Goal: Task Accomplishment & Management: Complete application form

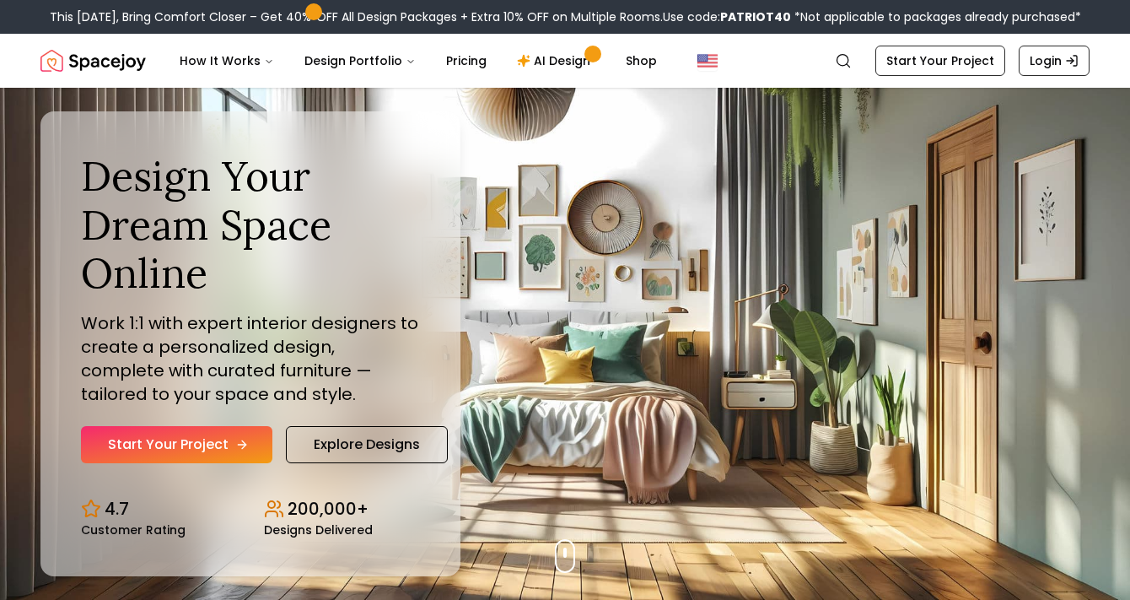
click at [210, 453] on link "Start Your Project" at bounding box center [176, 444] width 191 height 37
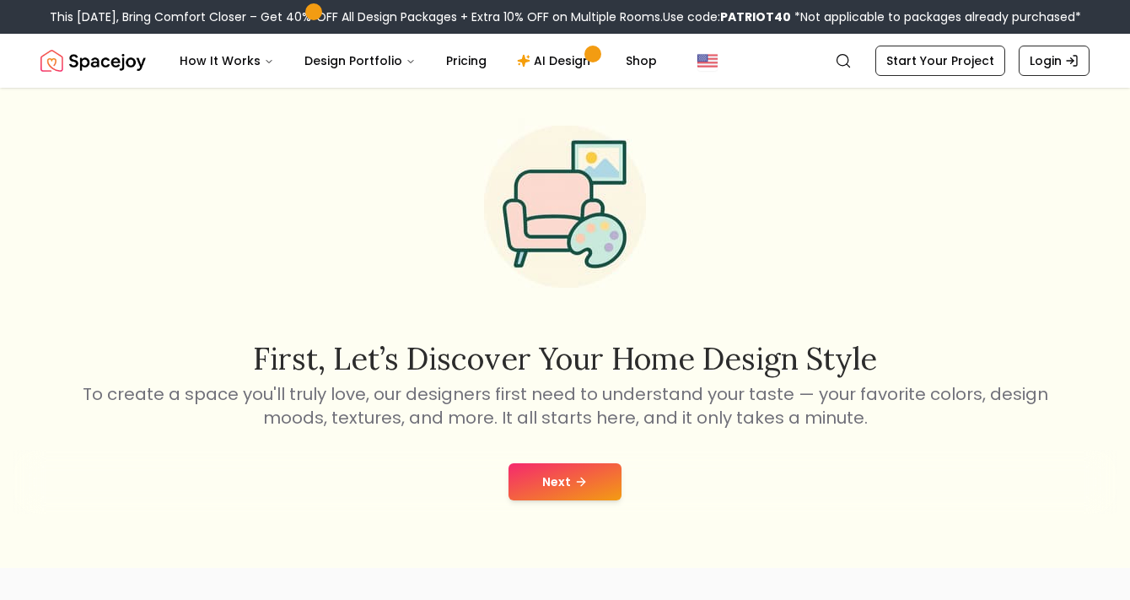
click at [551, 465] on button "Next" at bounding box center [565, 481] width 113 height 37
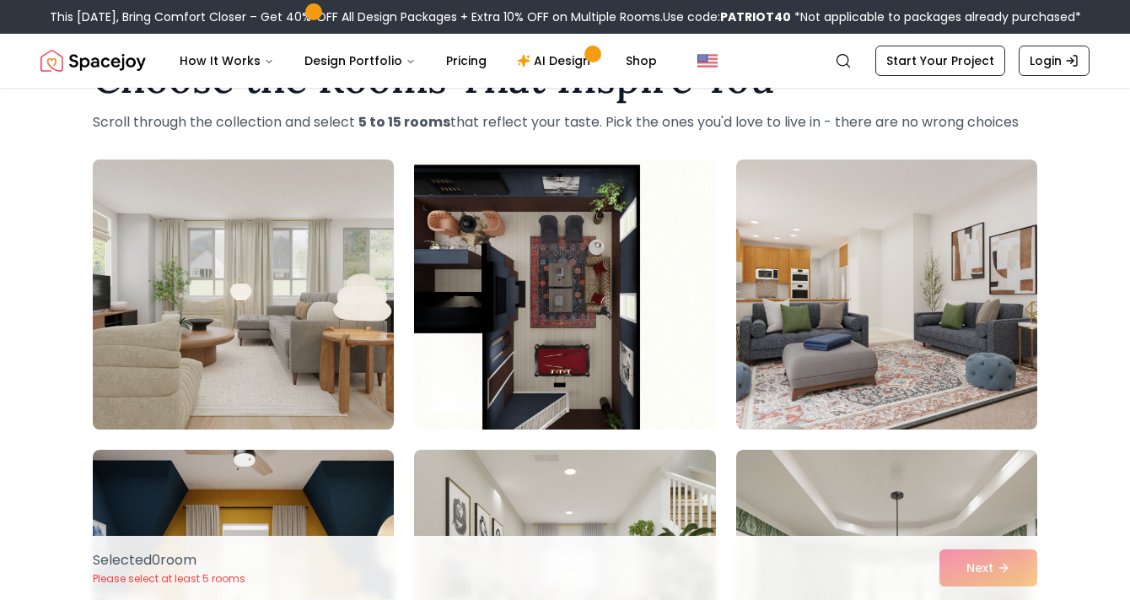
click at [283, 391] on img at bounding box center [243, 294] width 316 height 283
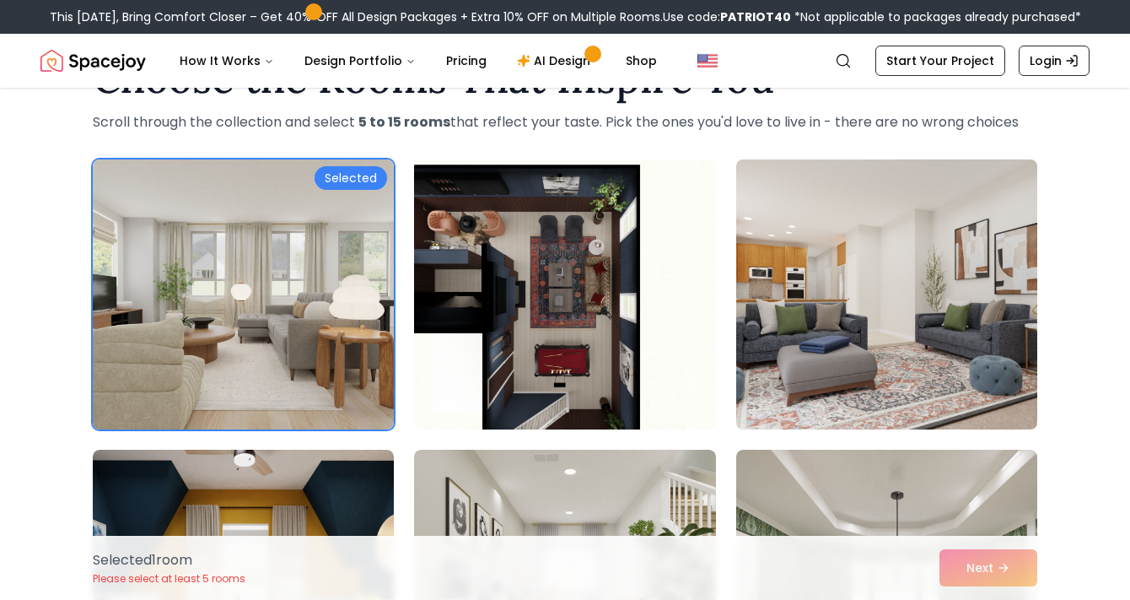
click at [800, 358] on img at bounding box center [887, 294] width 316 height 283
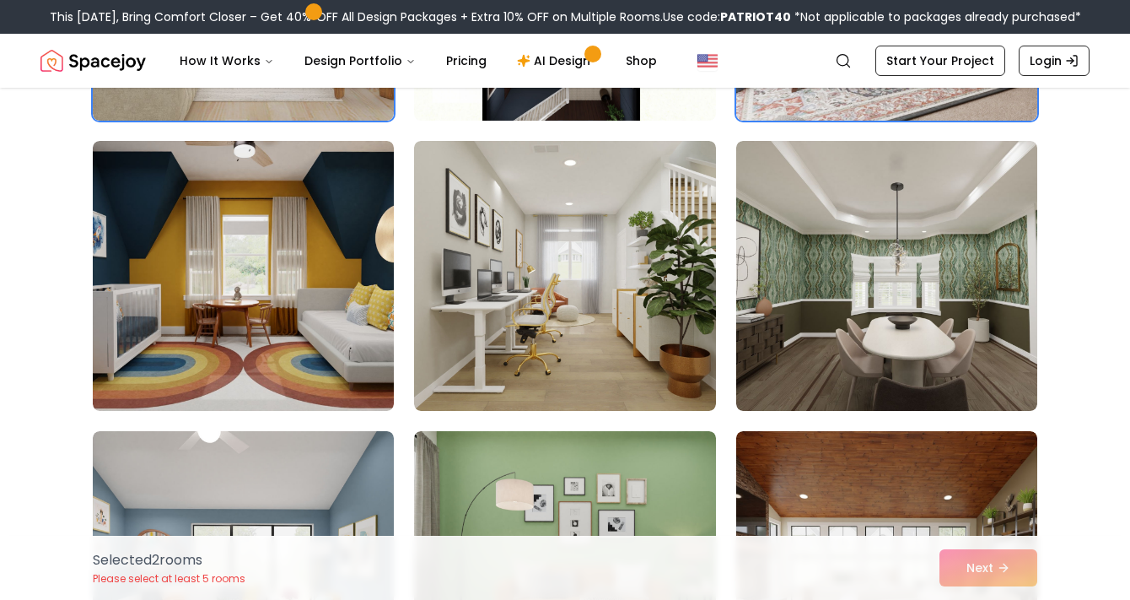
scroll to position [382, 0]
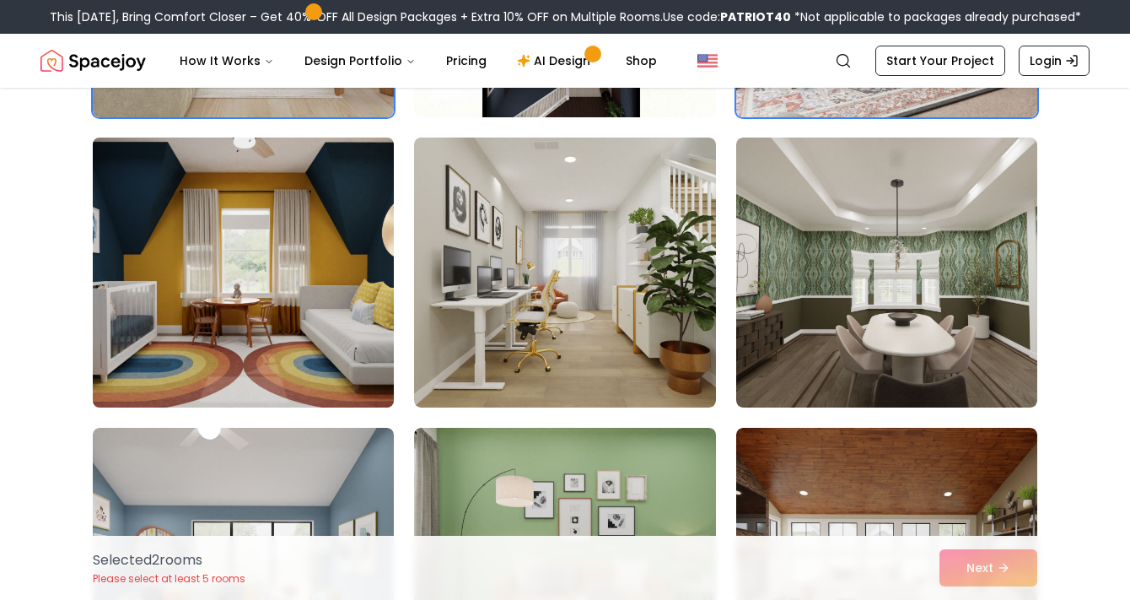
click at [234, 382] on img at bounding box center [243, 272] width 316 height 283
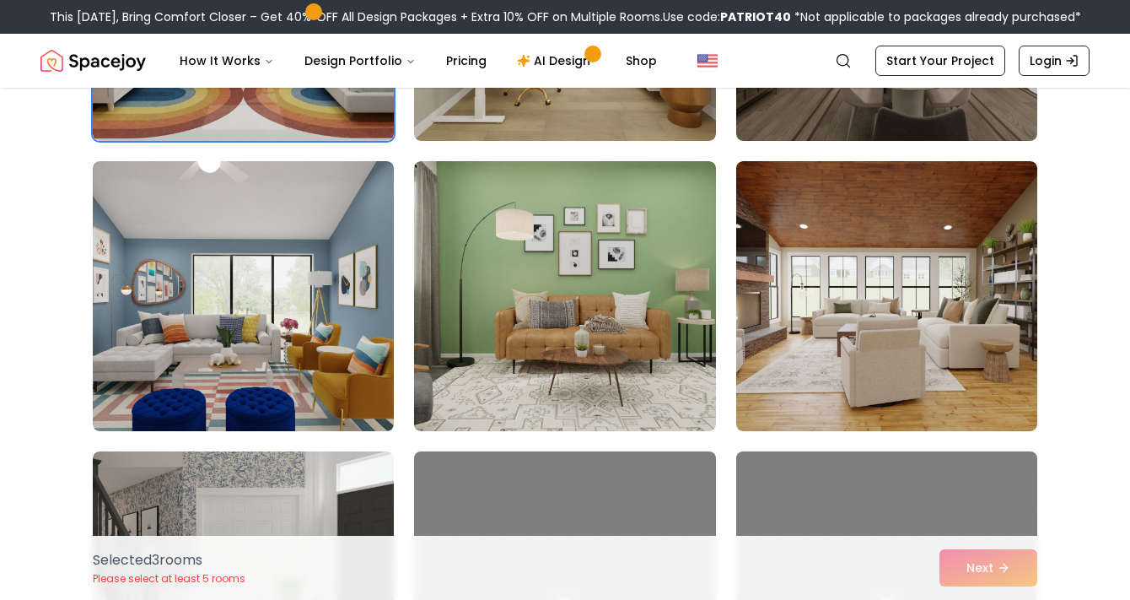
scroll to position [660, 0]
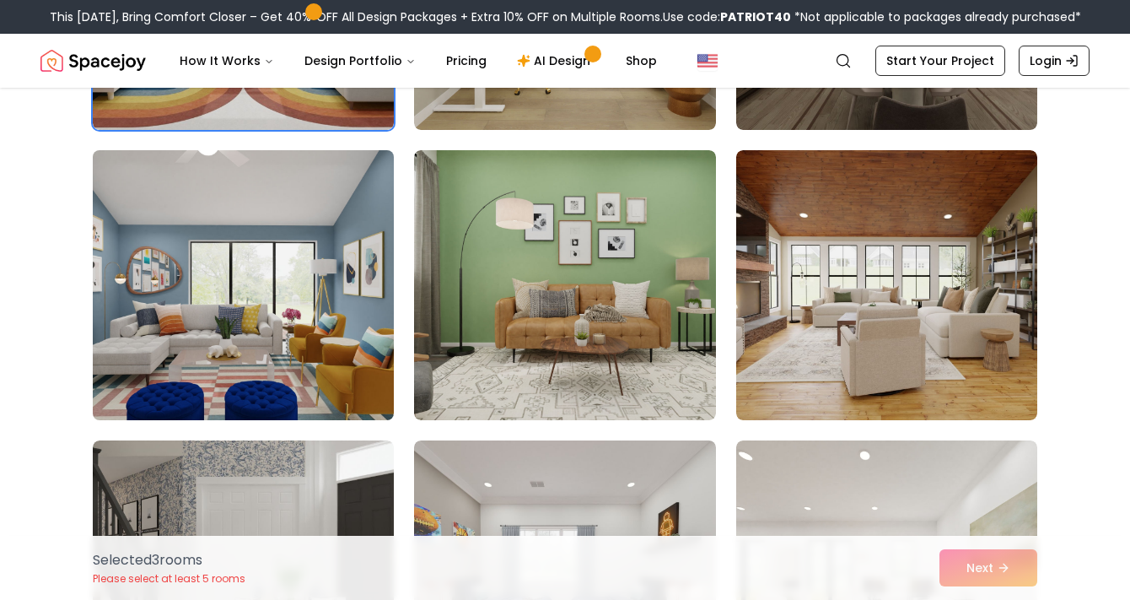
click at [221, 391] on img at bounding box center [243, 284] width 316 height 283
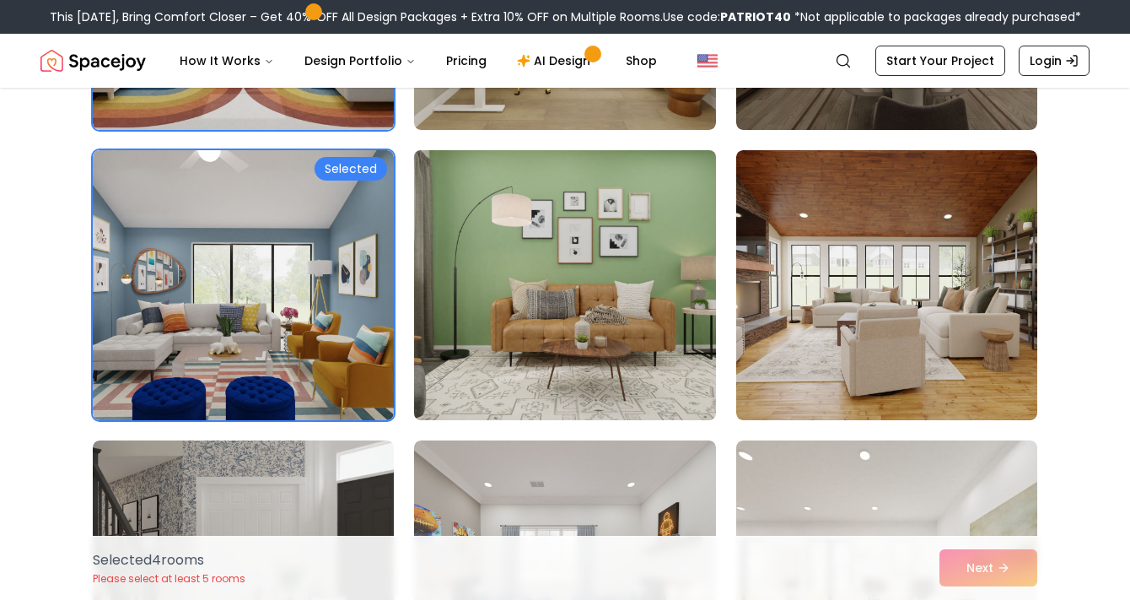
click at [547, 351] on img at bounding box center [565, 284] width 316 height 283
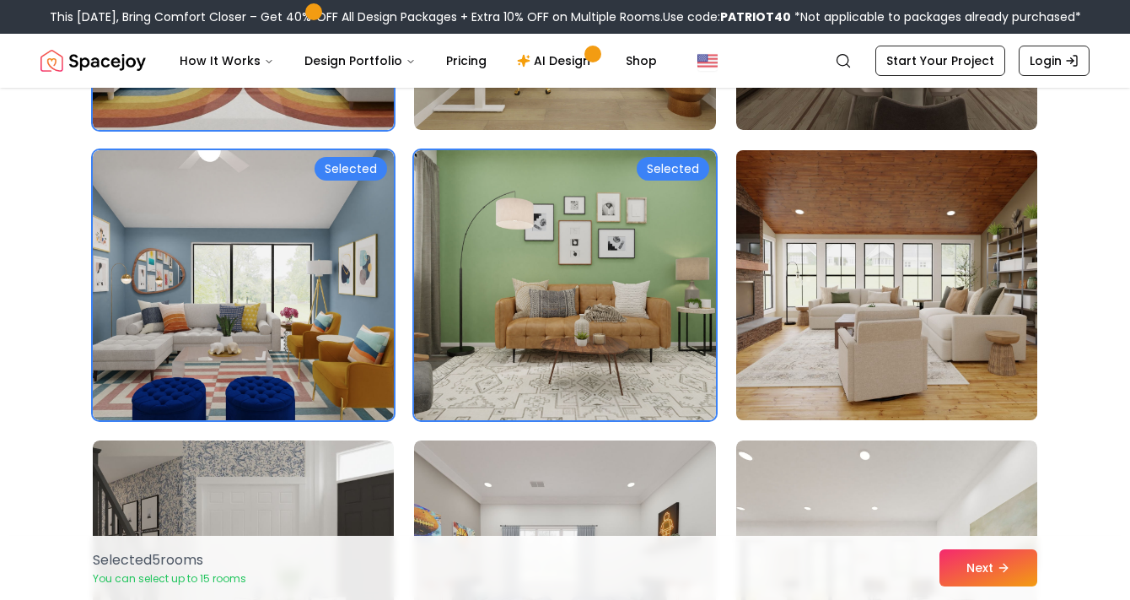
click at [839, 344] on img at bounding box center [887, 284] width 316 height 283
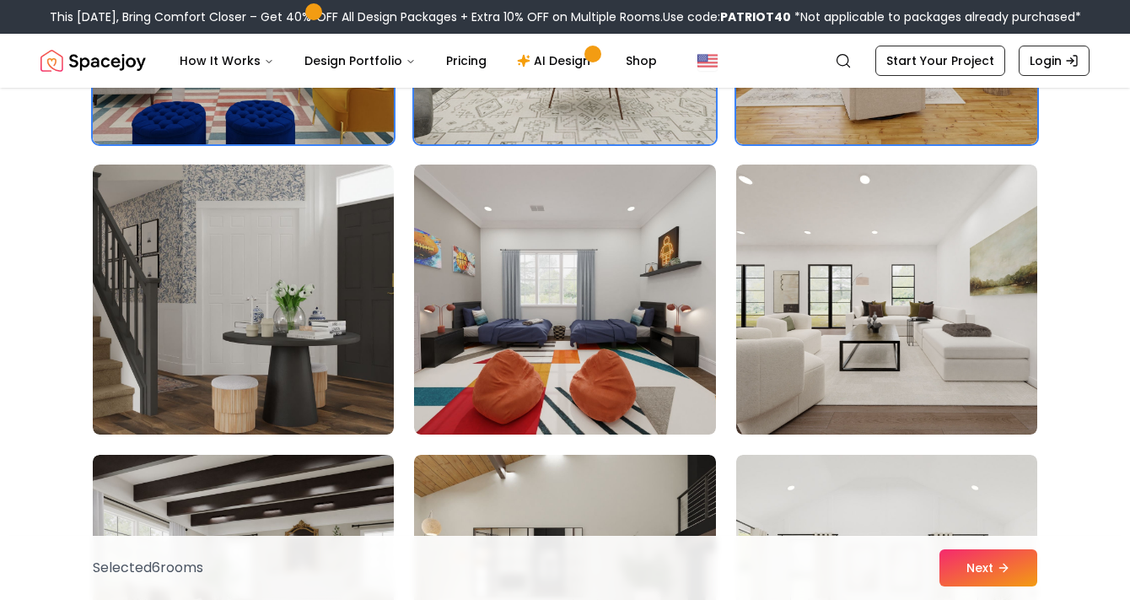
scroll to position [939, 0]
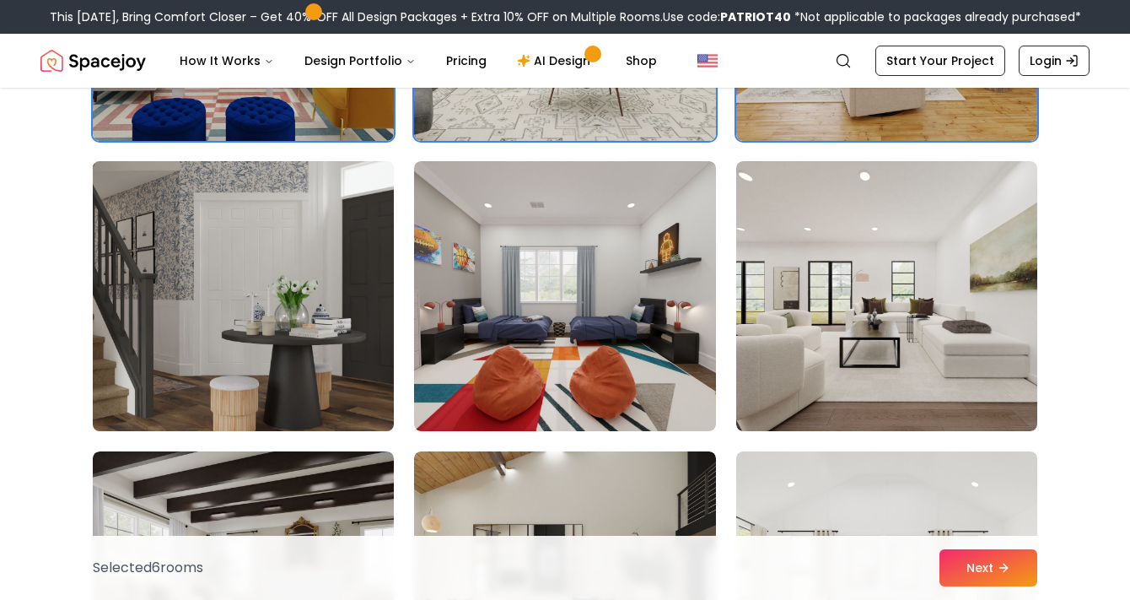
click at [358, 370] on img at bounding box center [243, 295] width 316 height 283
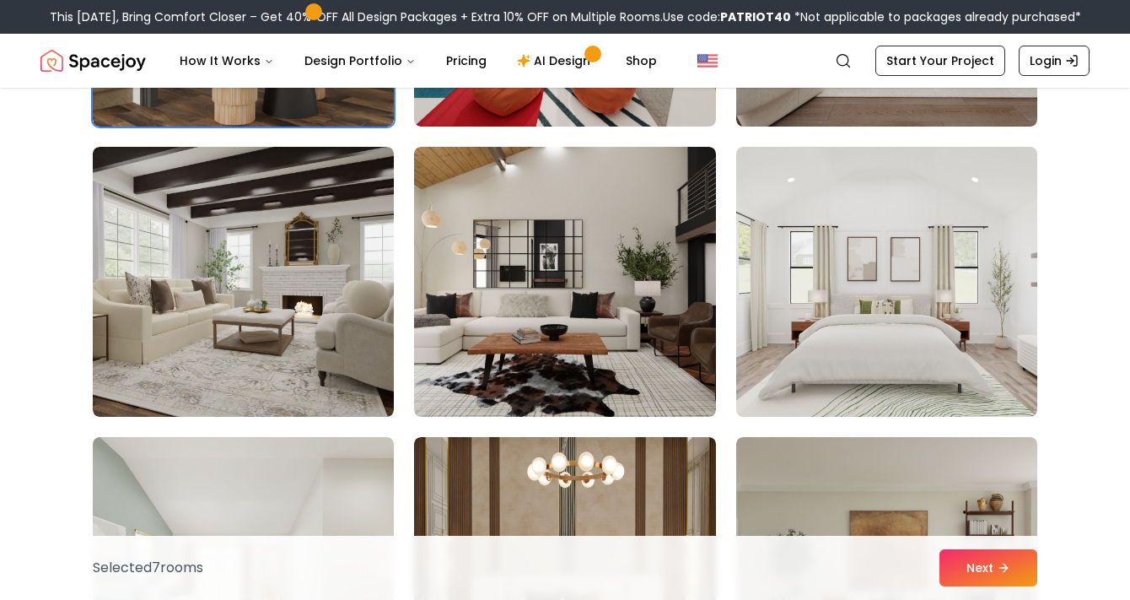
scroll to position [1244, 0]
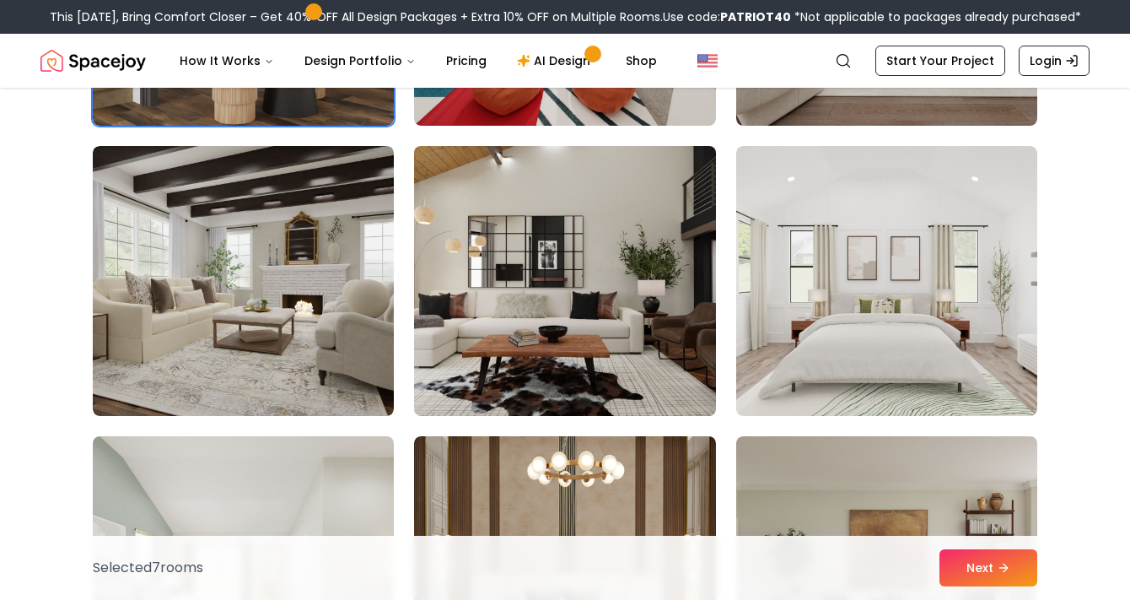
click at [610, 398] on img at bounding box center [565, 280] width 316 height 283
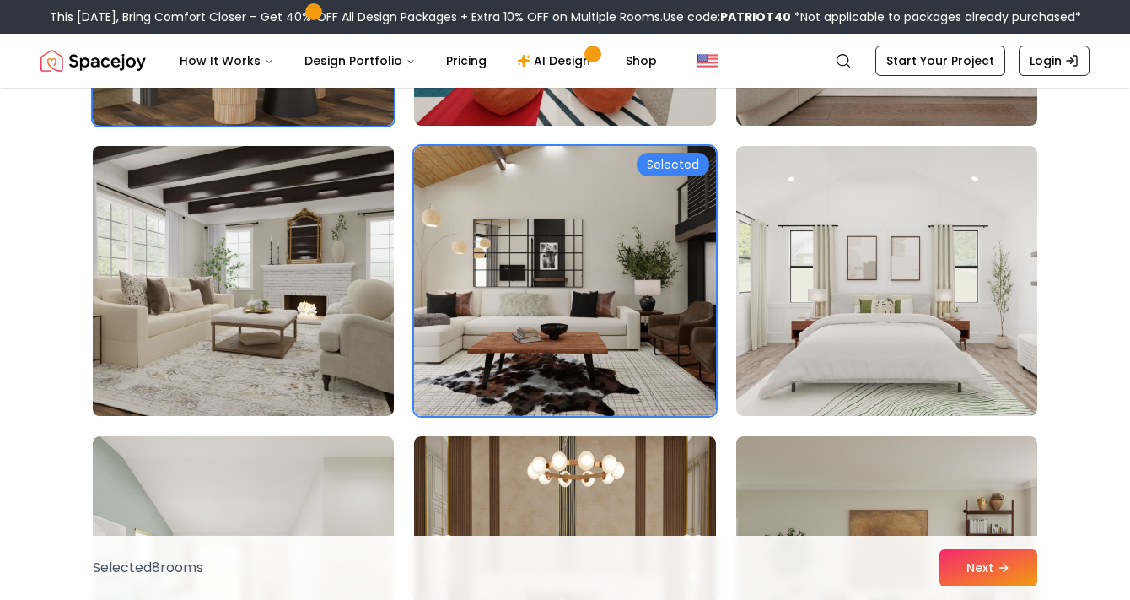
click at [317, 322] on img at bounding box center [243, 280] width 316 height 283
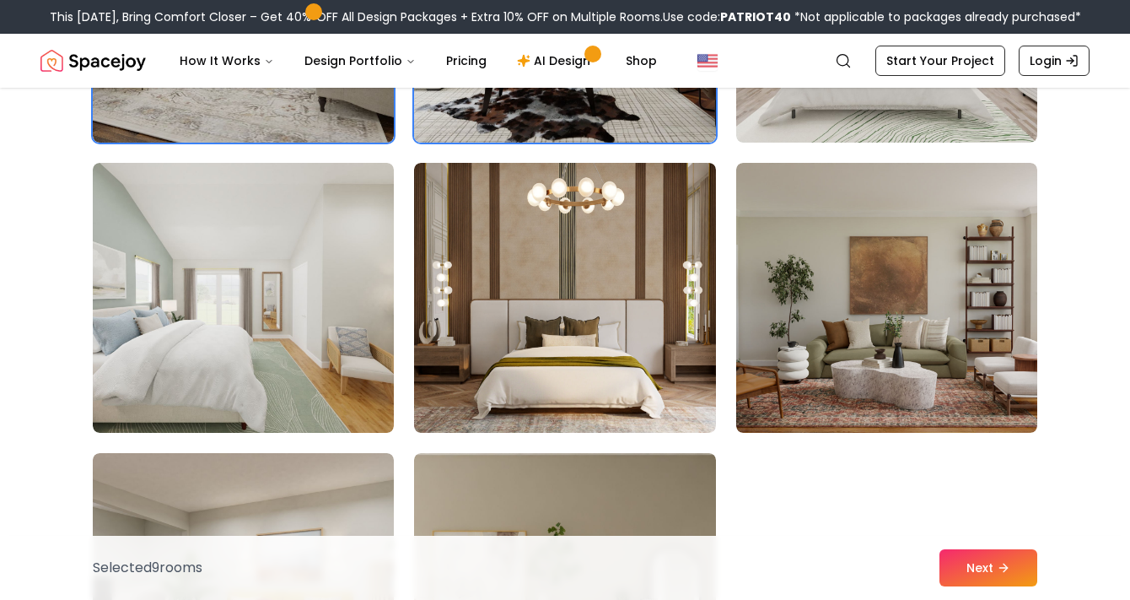
scroll to position [1534, 0]
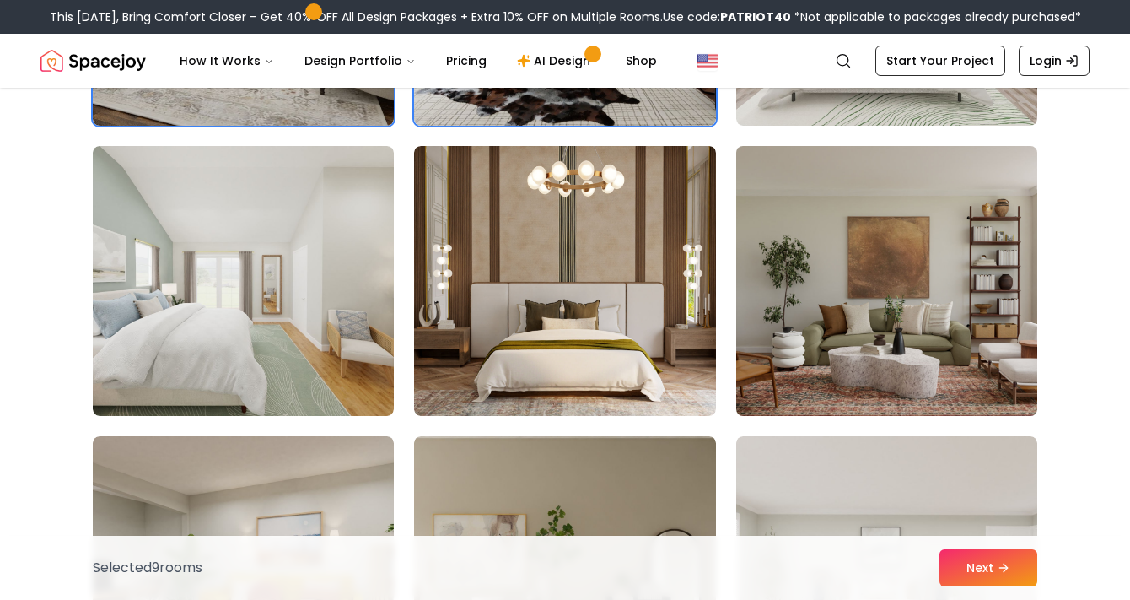
click at [809, 396] on img at bounding box center [887, 280] width 316 height 283
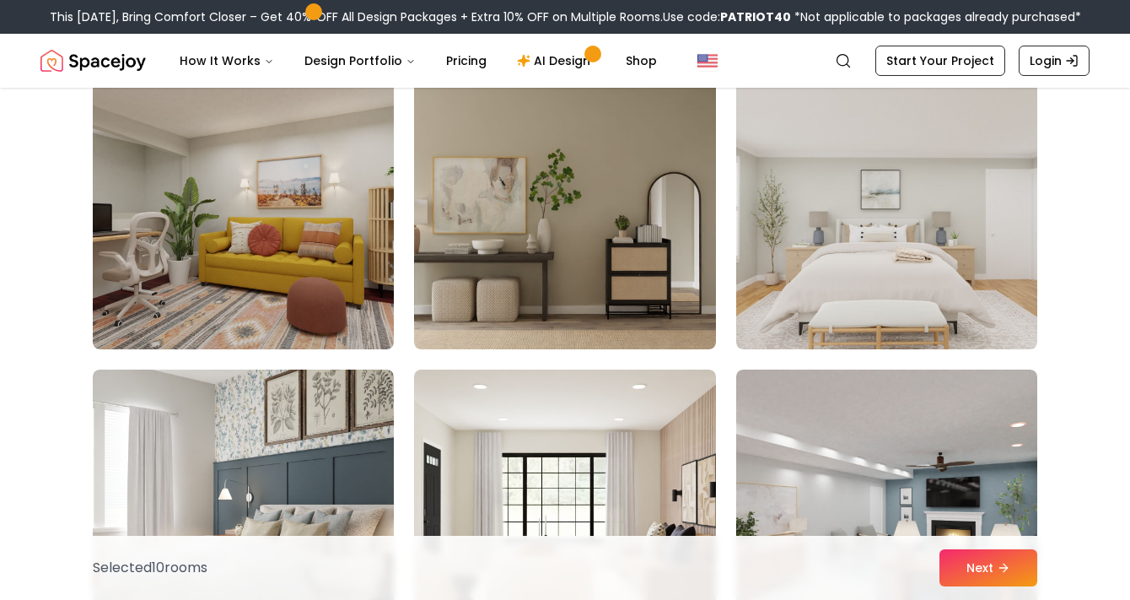
scroll to position [1840, 0]
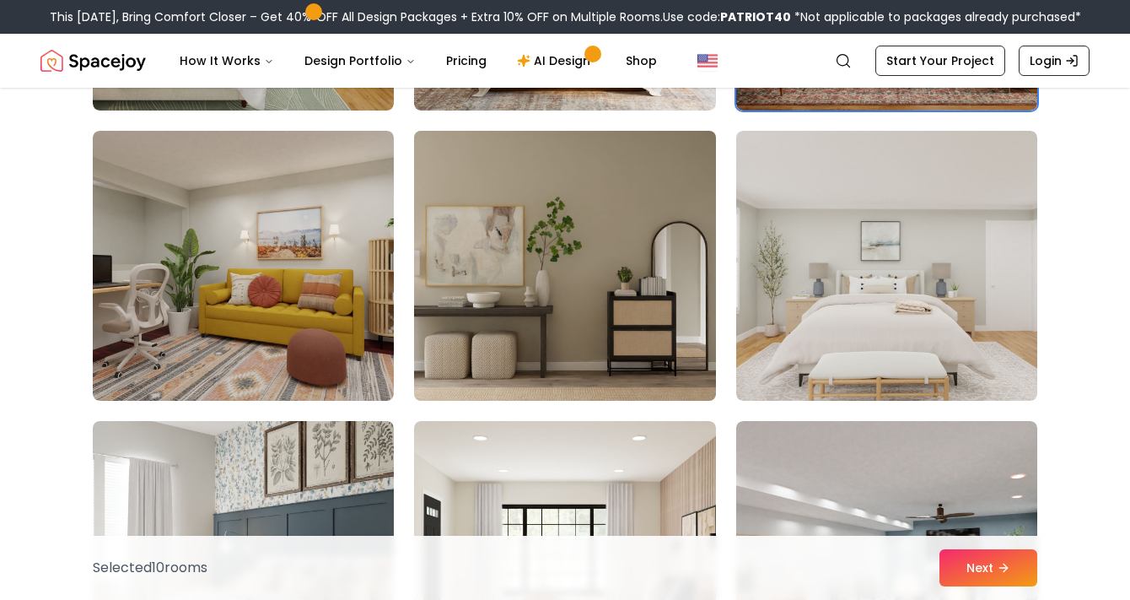
click at [664, 369] on img at bounding box center [565, 265] width 316 height 283
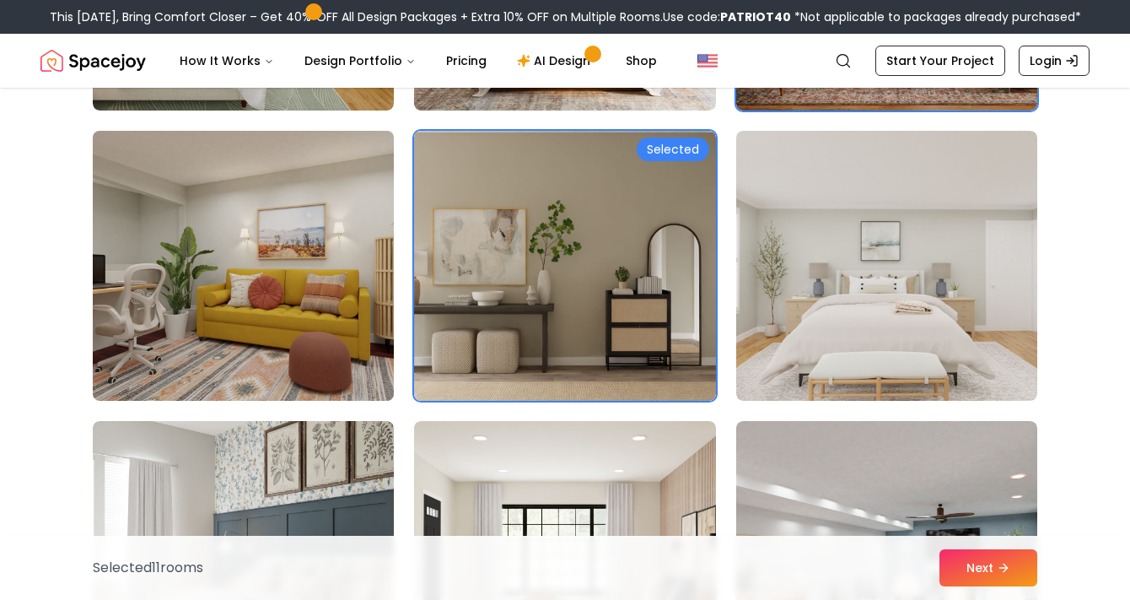
click at [189, 343] on img at bounding box center [243, 265] width 316 height 283
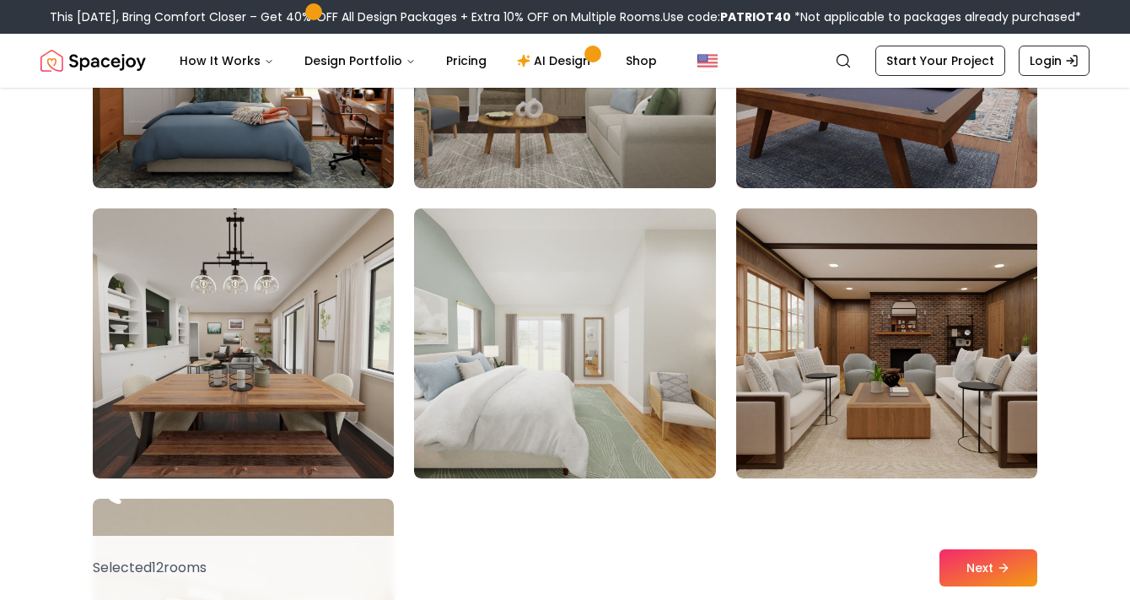
scroll to position [9304, 0]
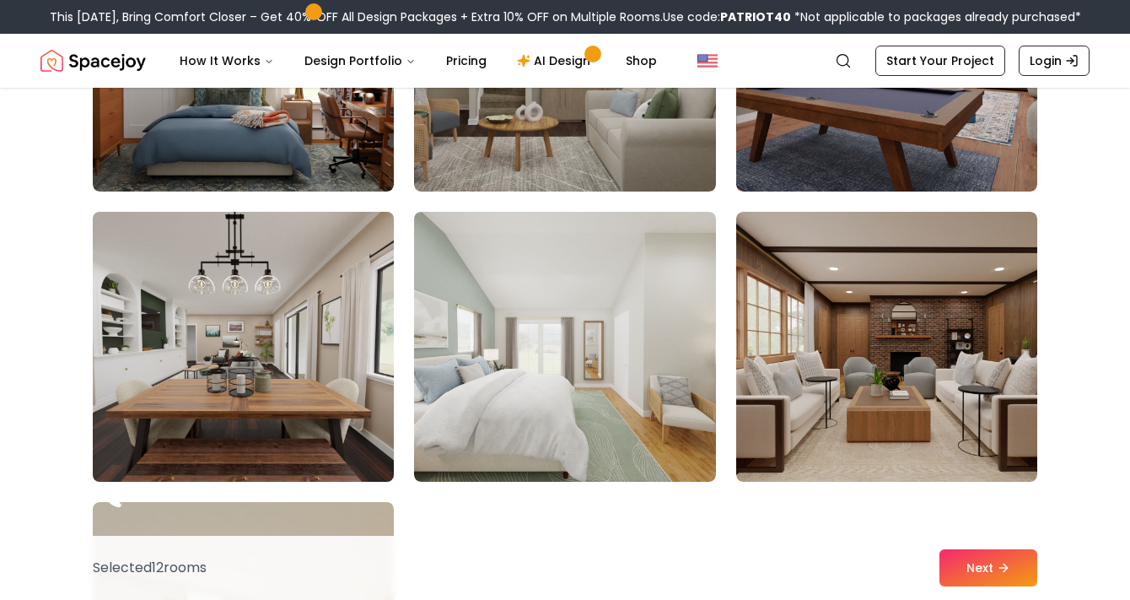
click at [206, 375] on img at bounding box center [243, 346] width 316 height 283
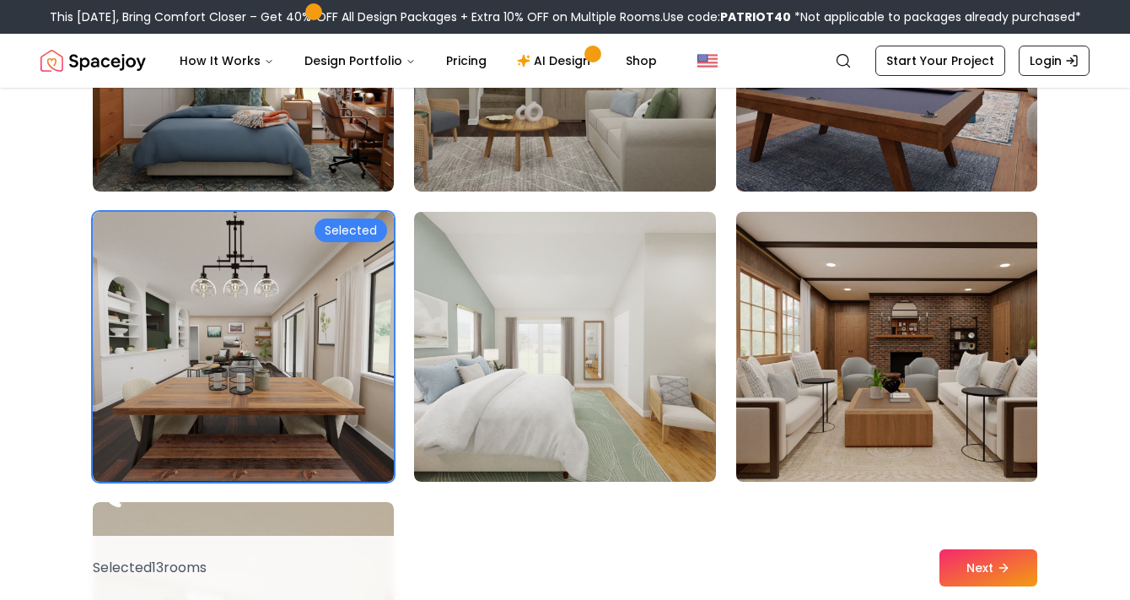
click at [985, 311] on img at bounding box center [887, 346] width 316 height 283
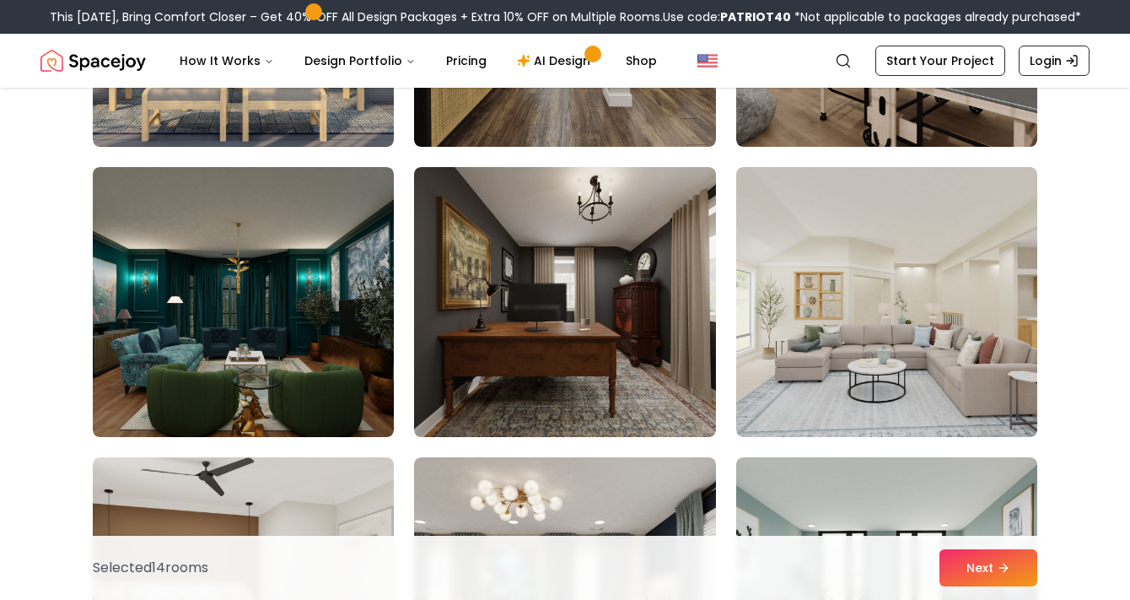
scroll to position [6738, 0]
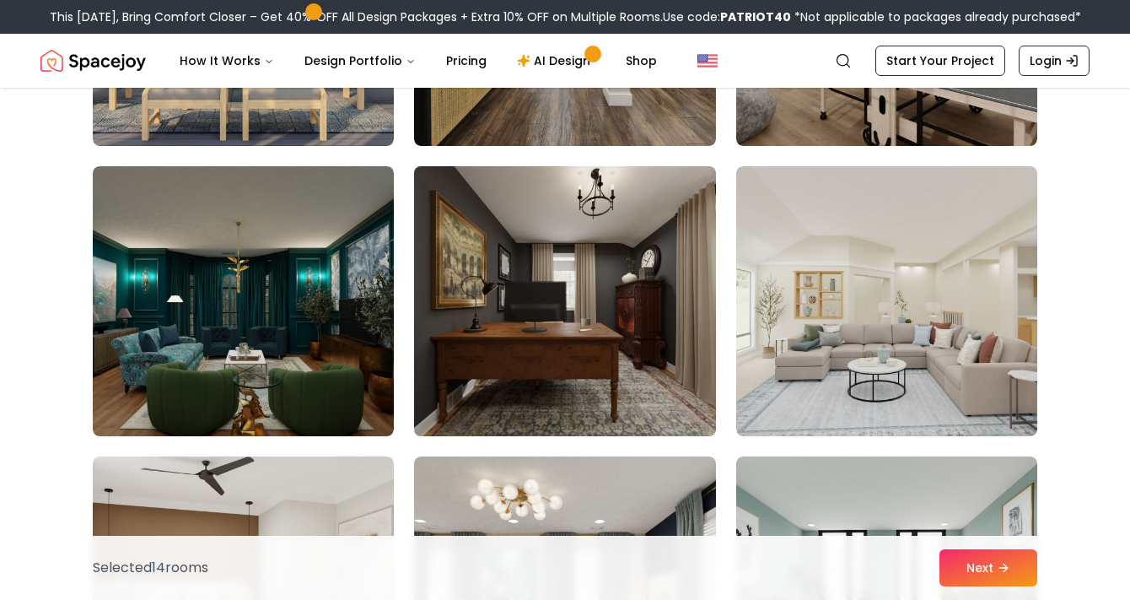
click at [675, 361] on img at bounding box center [565, 300] width 316 height 283
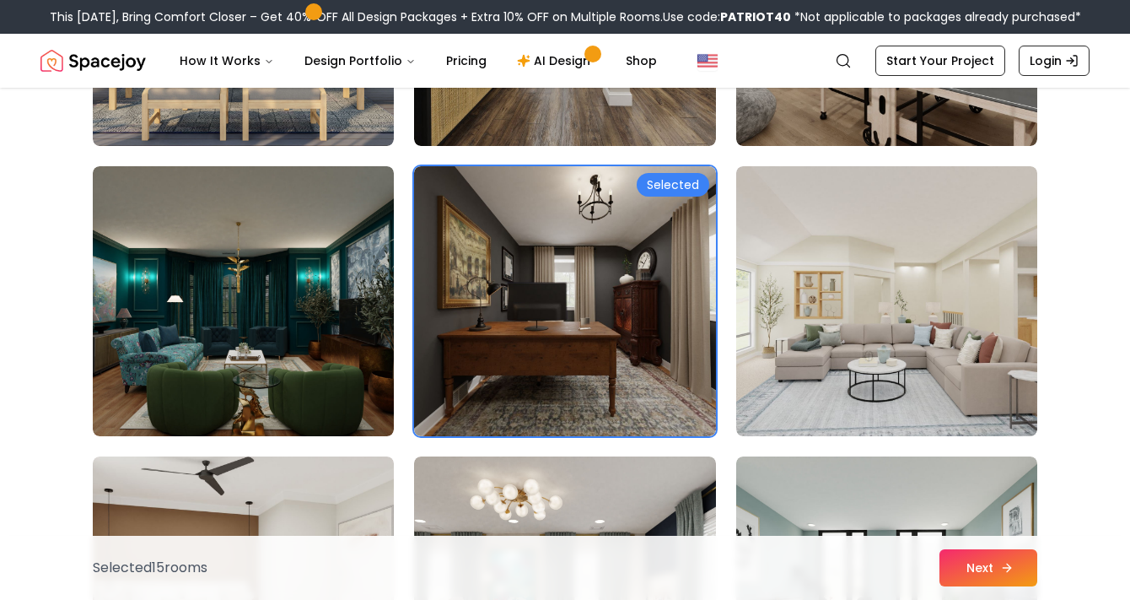
click at [995, 567] on button "Next" at bounding box center [989, 567] width 98 height 37
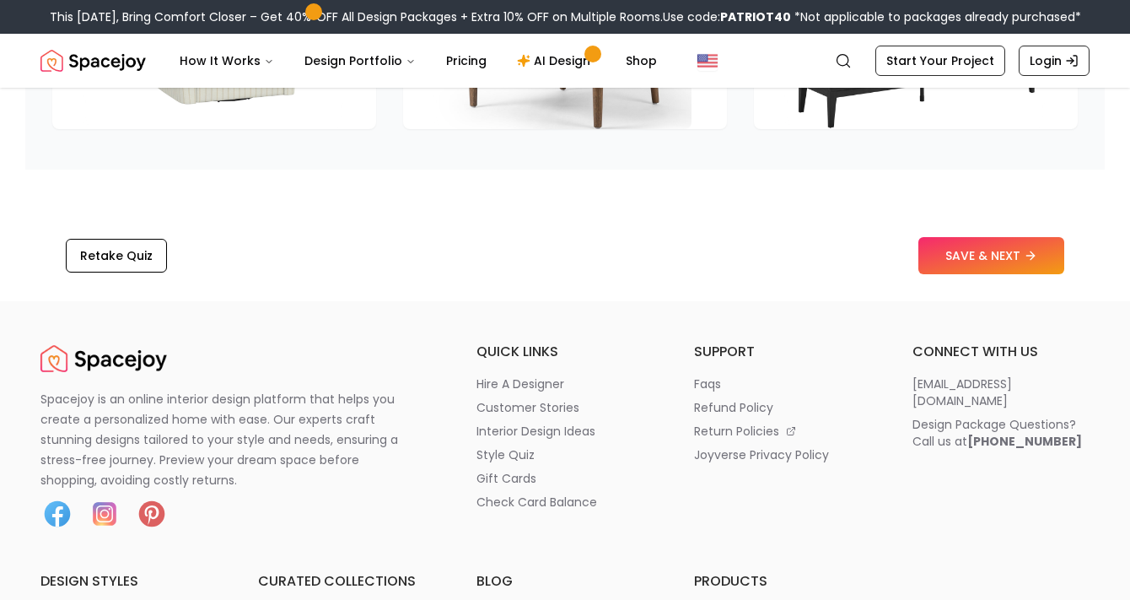
scroll to position [2771, 0]
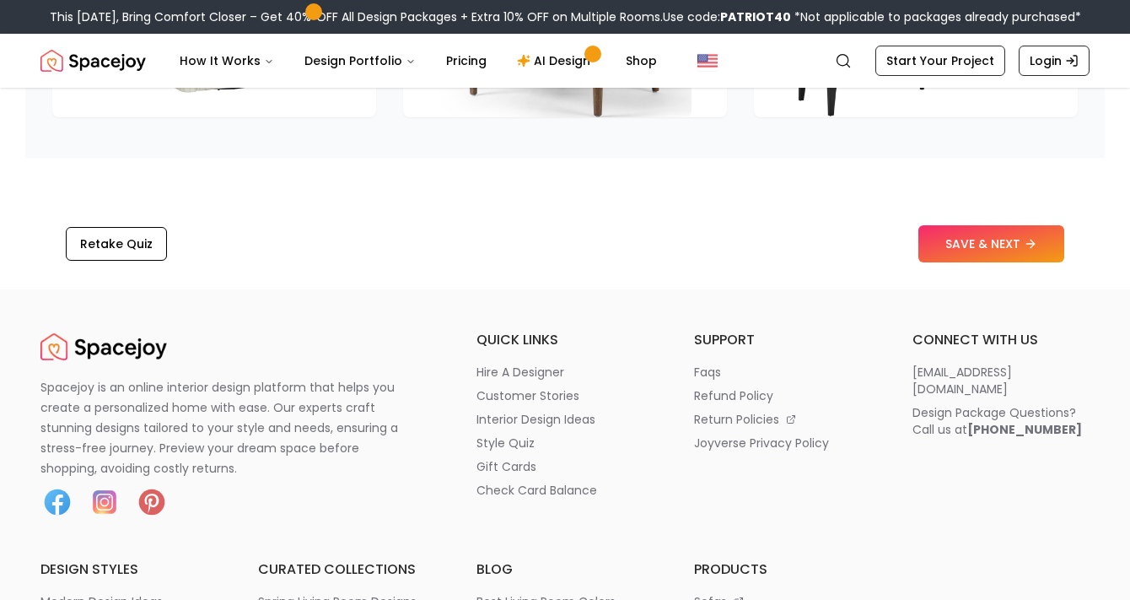
click at [936, 239] on button "SAVE & NEXT" at bounding box center [992, 243] width 146 height 37
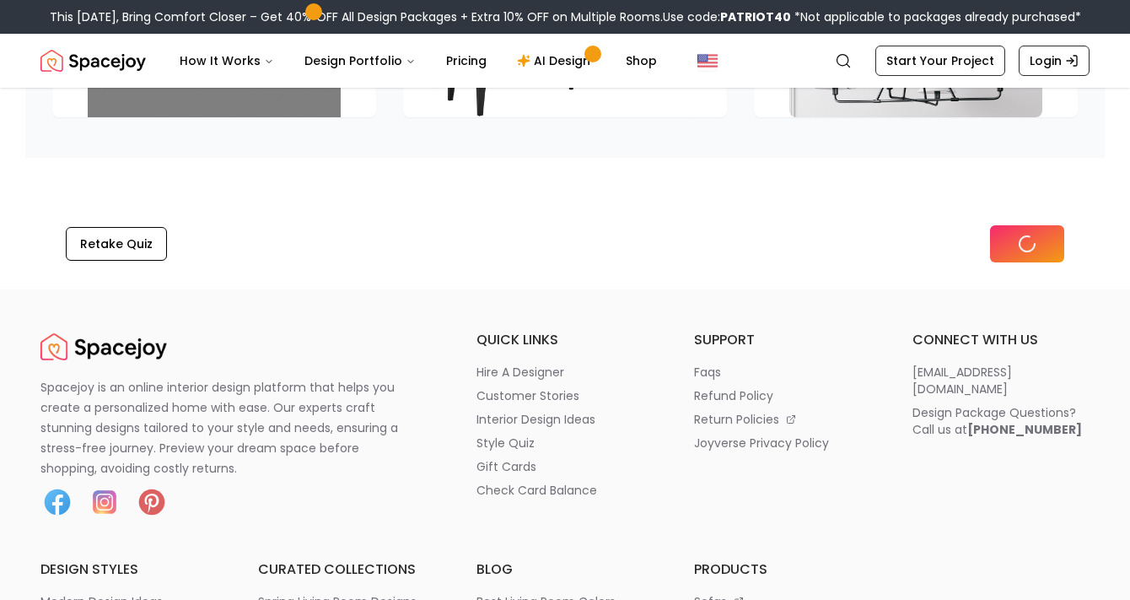
scroll to position [2542, 0]
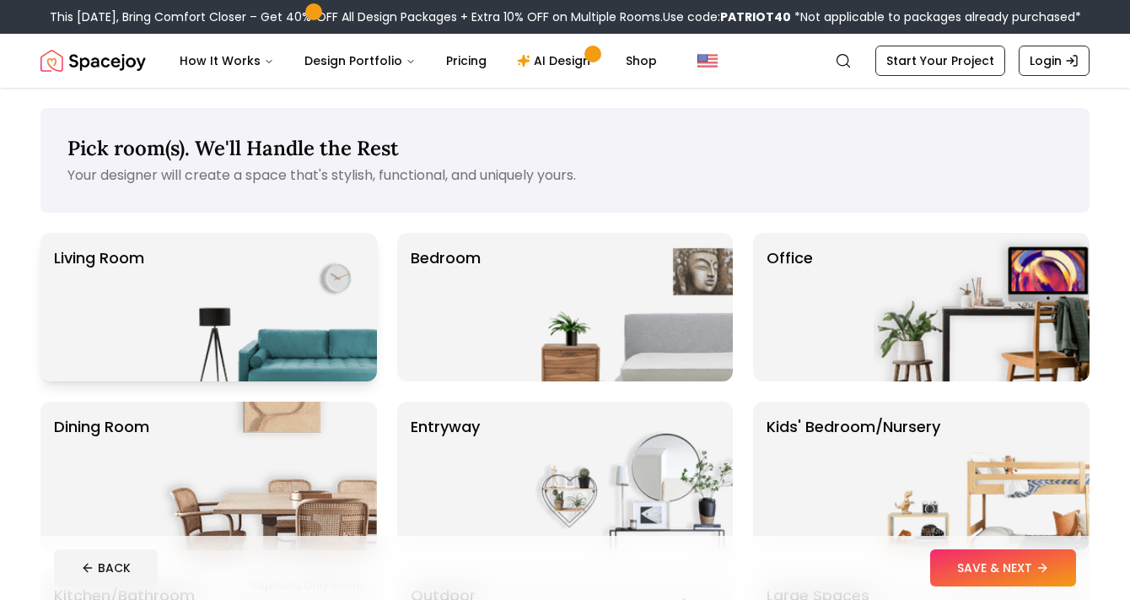
click at [249, 342] on img at bounding box center [269, 307] width 216 height 148
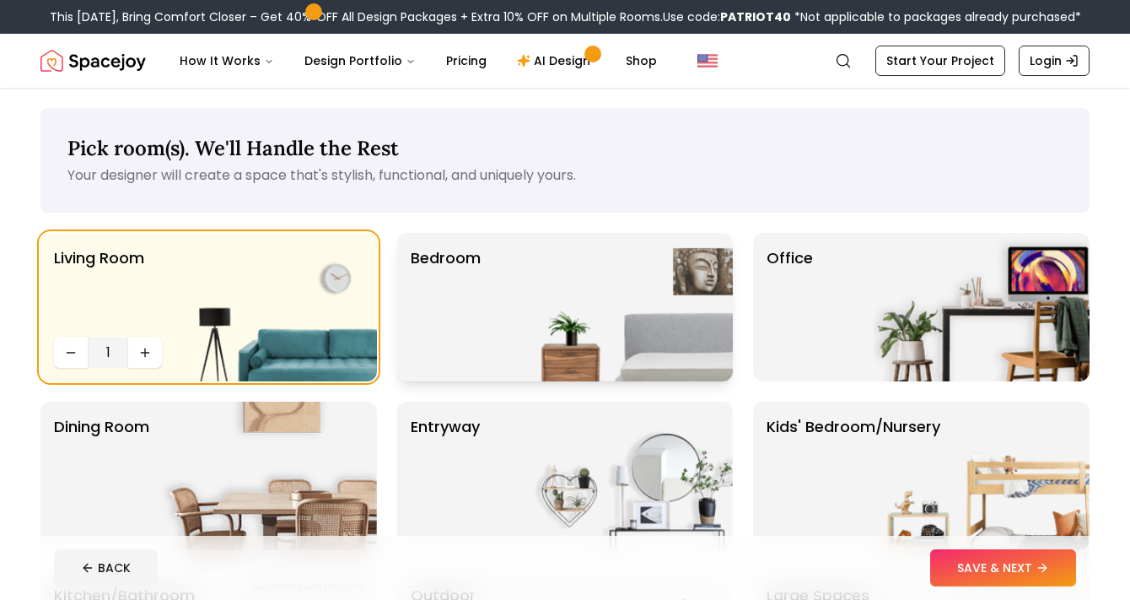
click at [478, 345] on p "Bedroom" at bounding box center [446, 306] width 70 height 121
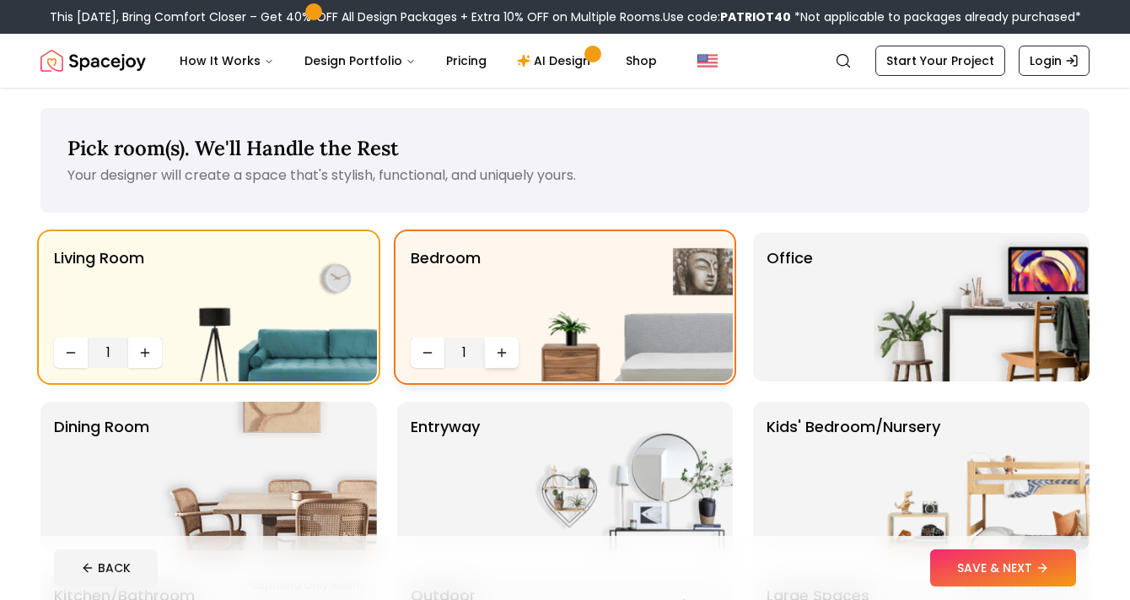
click at [494, 343] on button "Increase quantity" at bounding box center [502, 352] width 34 height 30
click at [887, 329] on img at bounding box center [982, 307] width 216 height 148
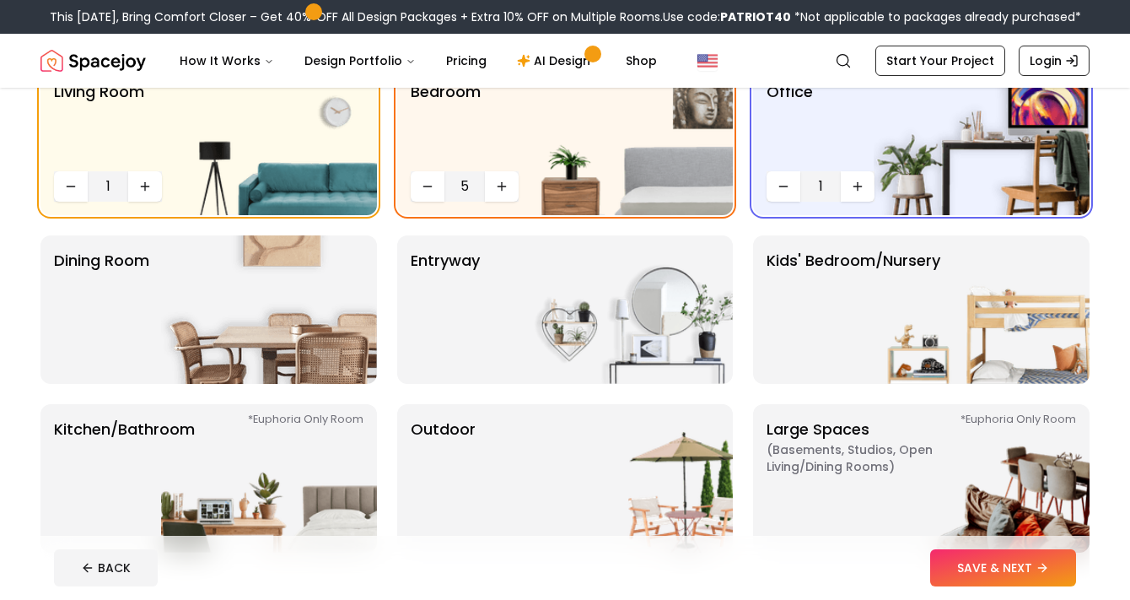
scroll to position [167, 0]
click at [123, 358] on p "Dining Room" at bounding box center [101, 308] width 95 height 121
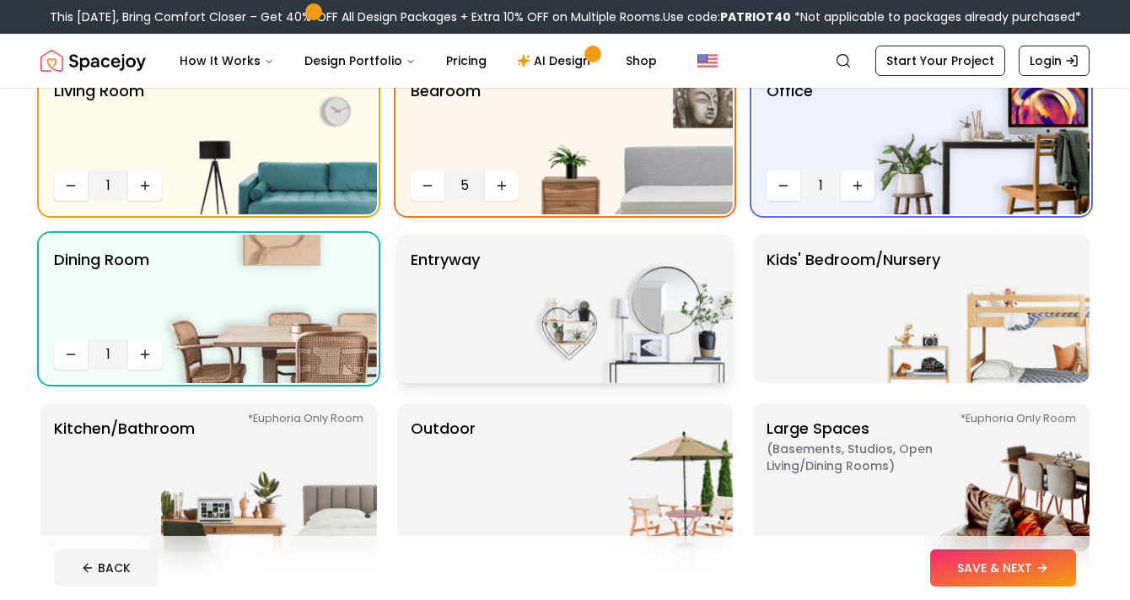
click at [569, 351] on img at bounding box center [625, 309] width 216 height 148
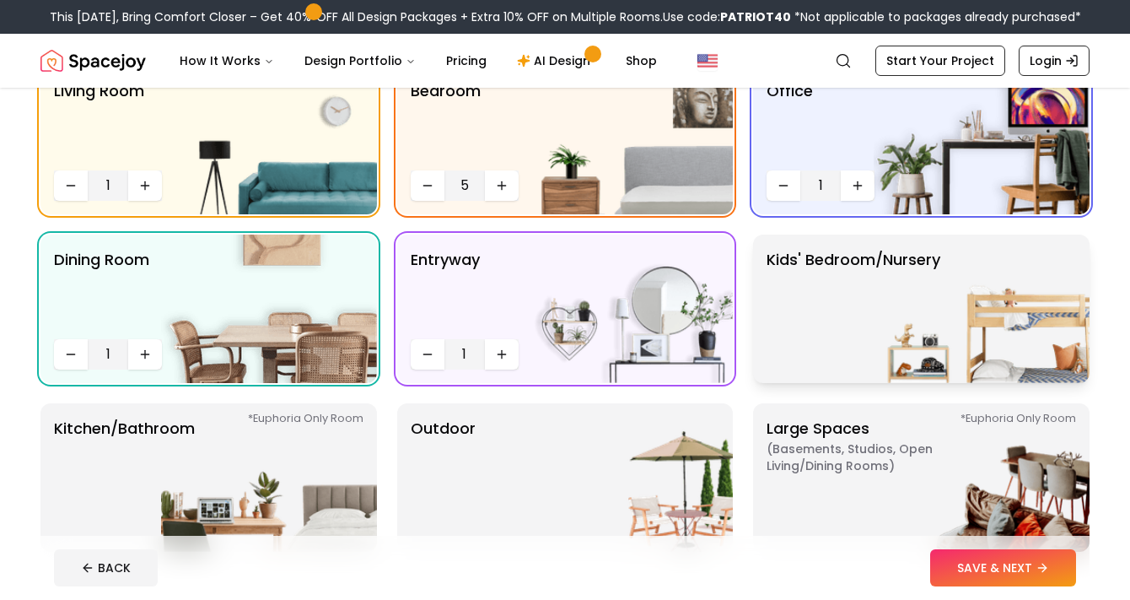
click at [914, 335] on img at bounding box center [982, 309] width 216 height 148
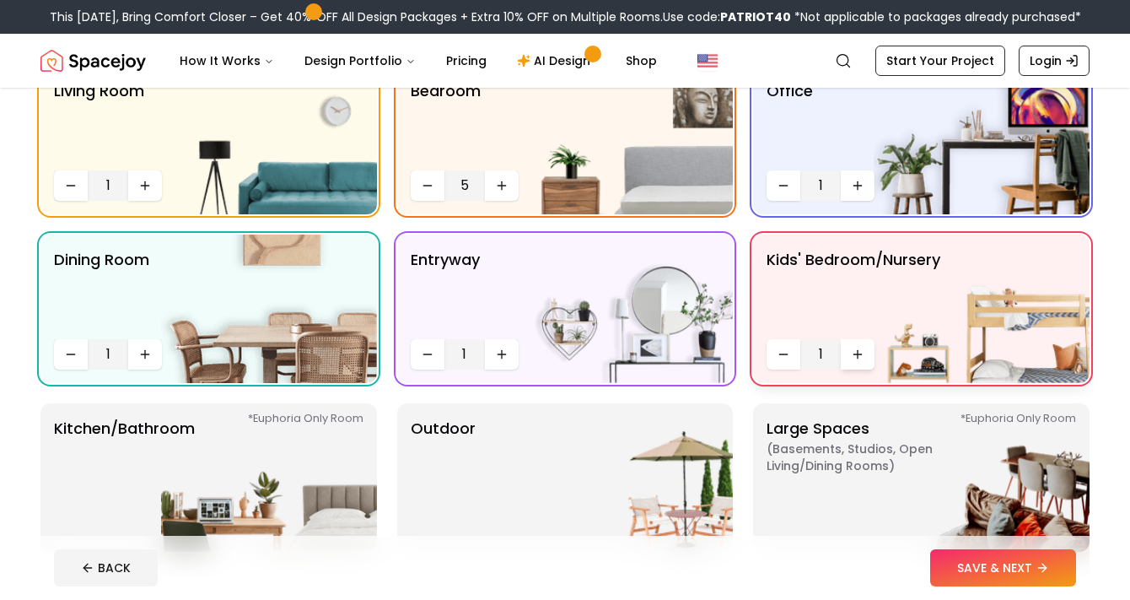
click at [855, 354] on icon "Increase quantity" at bounding box center [859, 354] width 8 height 0
click at [436, 188] on button "Decrease quantity" at bounding box center [428, 185] width 34 height 30
click at [436, 187] on button "Decrease quantity" at bounding box center [428, 185] width 34 height 30
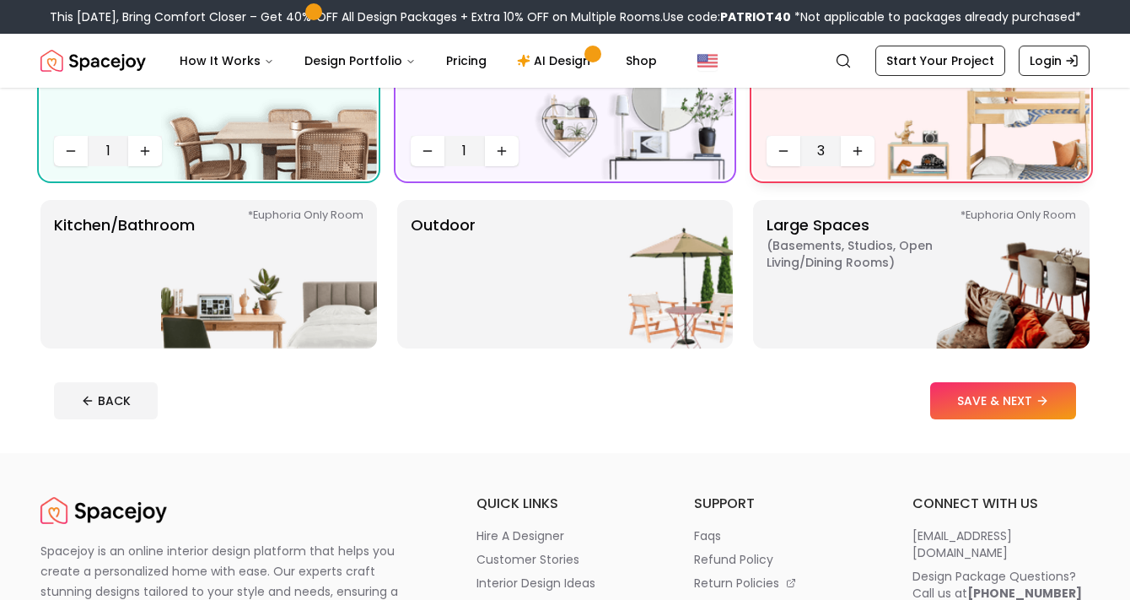
scroll to position [375, 0]
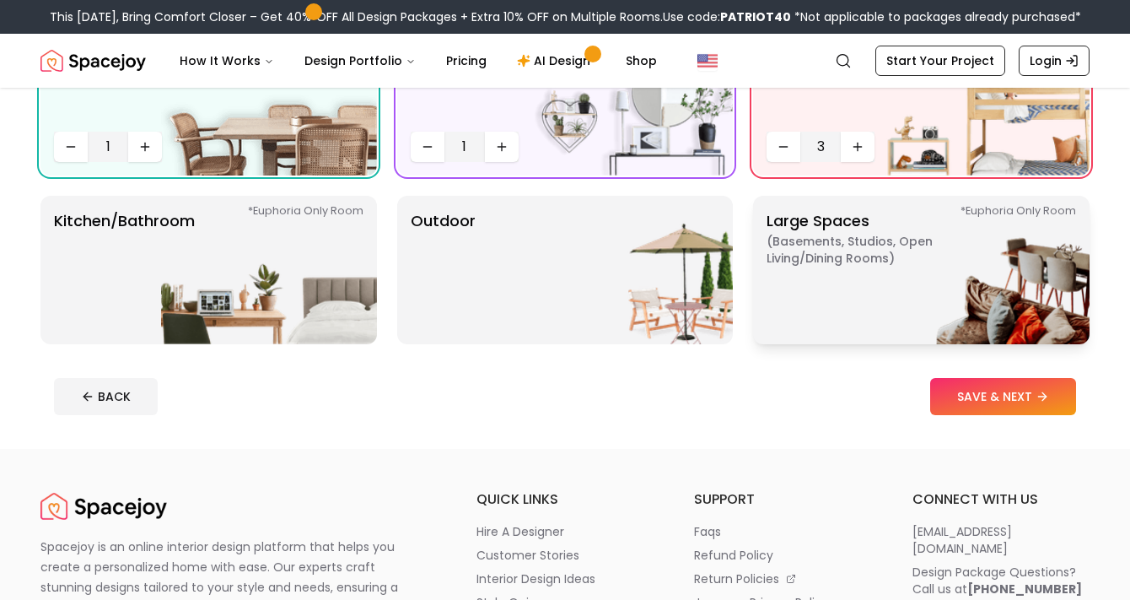
click at [828, 304] on p "Large Spaces ( Basements, Studios, Open living/dining rooms ) *Euphoria Only Ro…" at bounding box center [872, 269] width 211 height 121
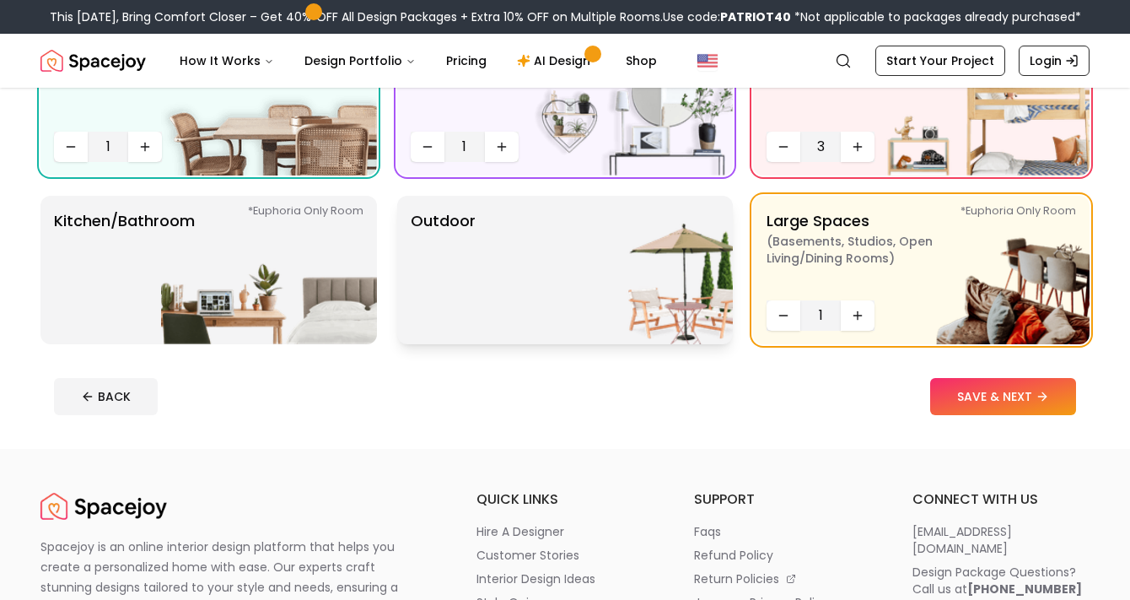
click at [611, 291] on img at bounding box center [625, 270] width 216 height 148
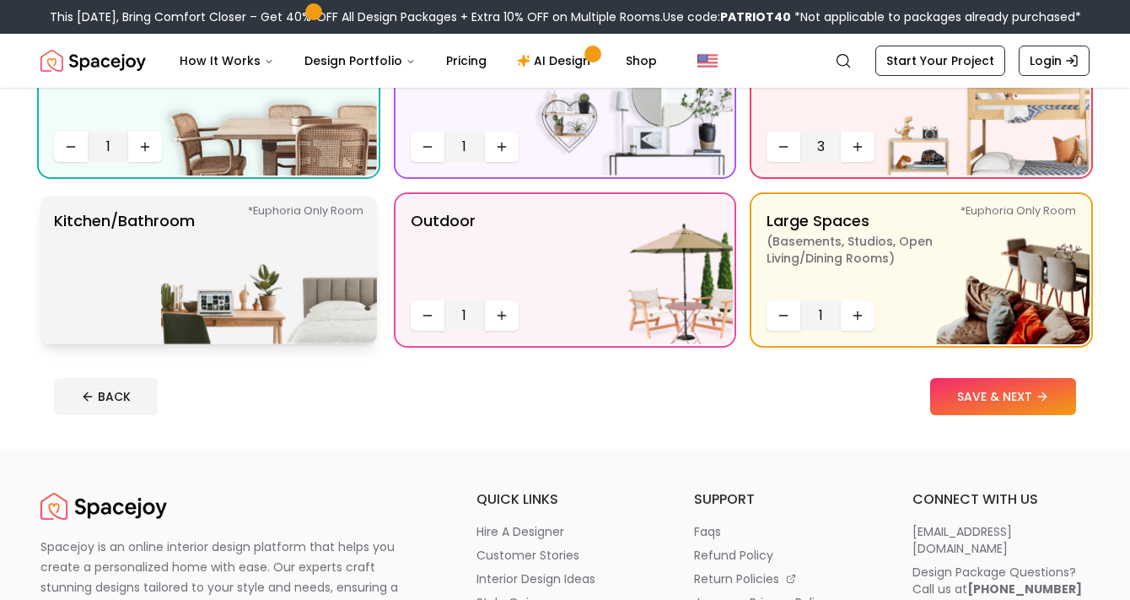
click at [262, 305] on img at bounding box center [269, 270] width 216 height 148
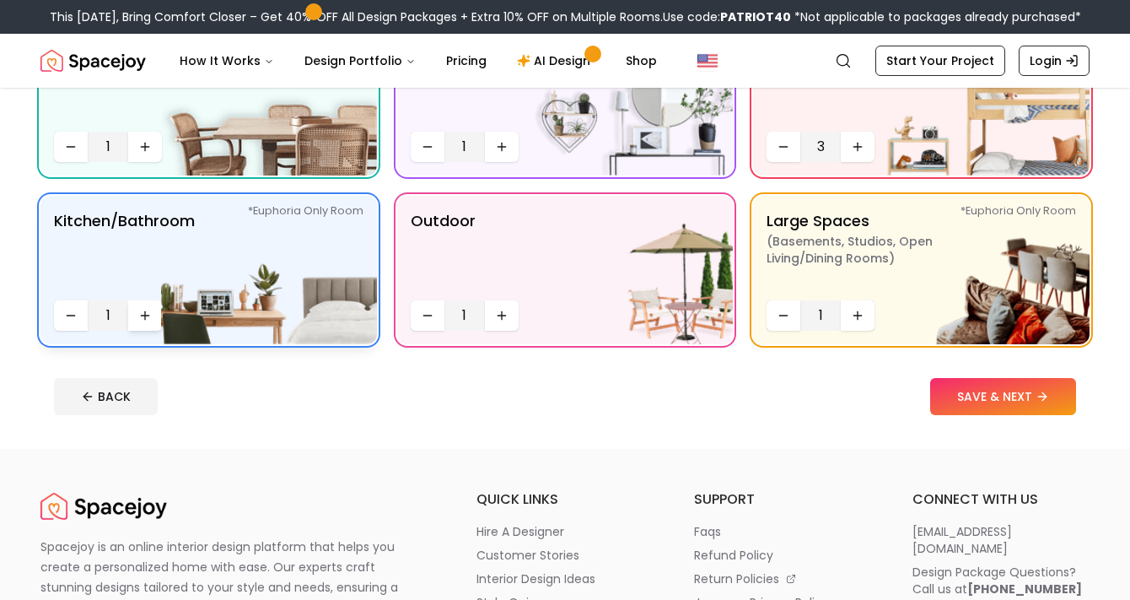
click at [145, 315] on icon "Increase quantity" at bounding box center [145, 315] width 0 height 8
click at [151, 321] on icon "Increase quantity" at bounding box center [144, 315] width 13 height 13
click at [73, 318] on icon "Decrease quantity" at bounding box center [70, 315] width 13 height 13
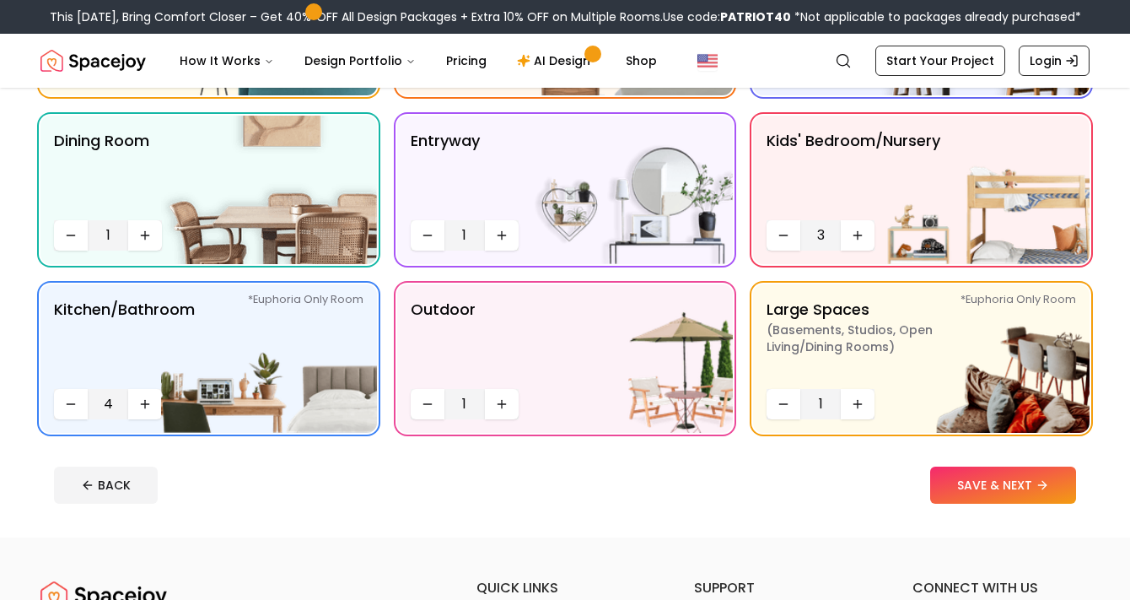
scroll to position [269, 0]
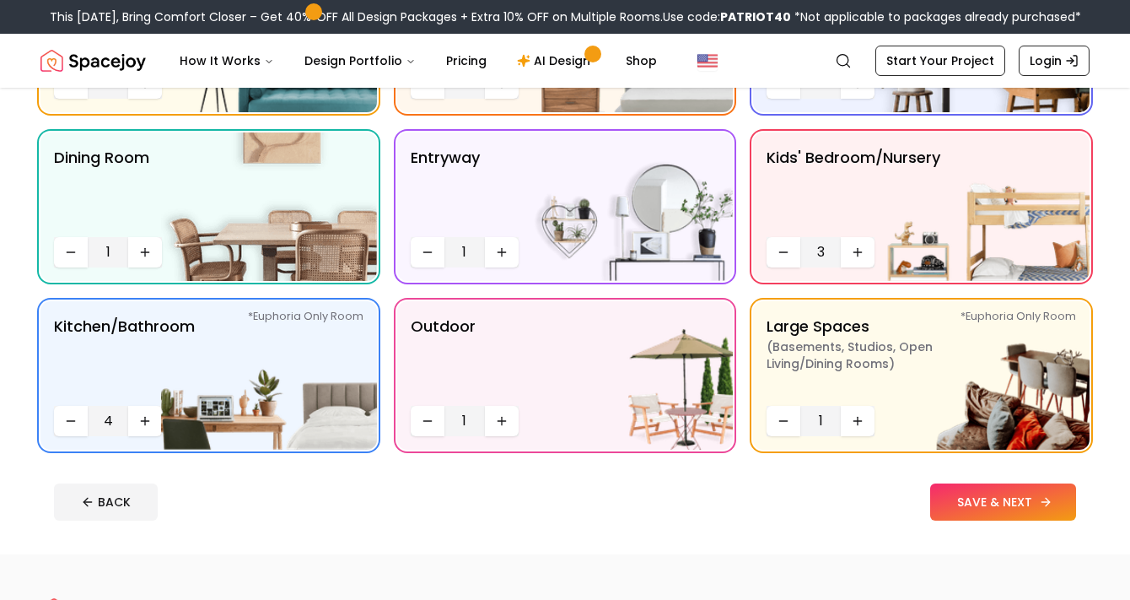
click at [985, 488] on button "SAVE & NEXT" at bounding box center [1003, 501] width 146 height 37
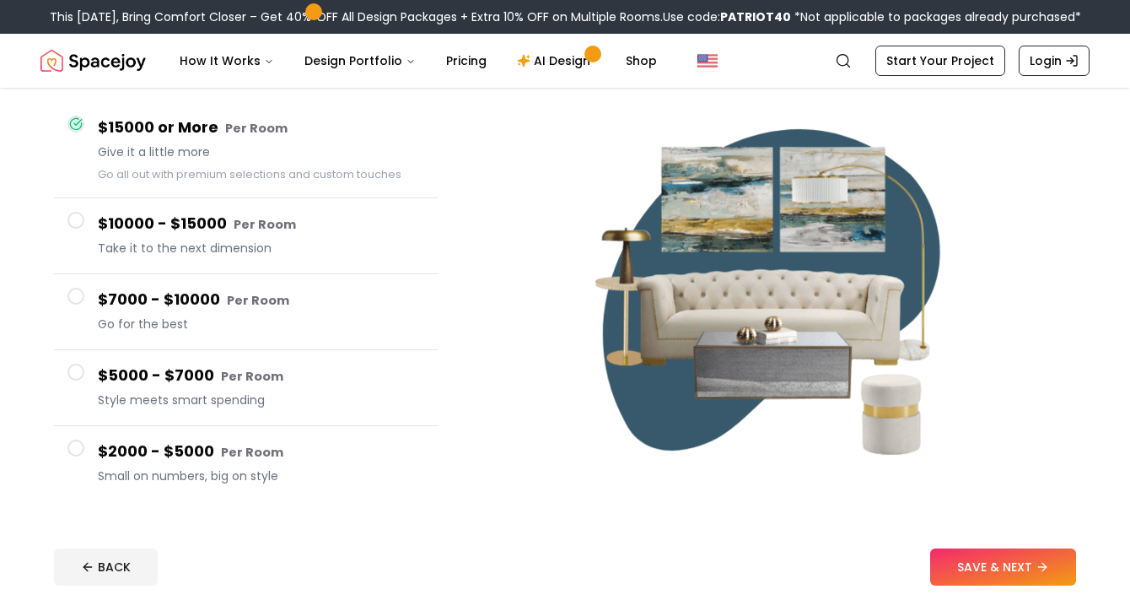
scroll to position [148, 0]
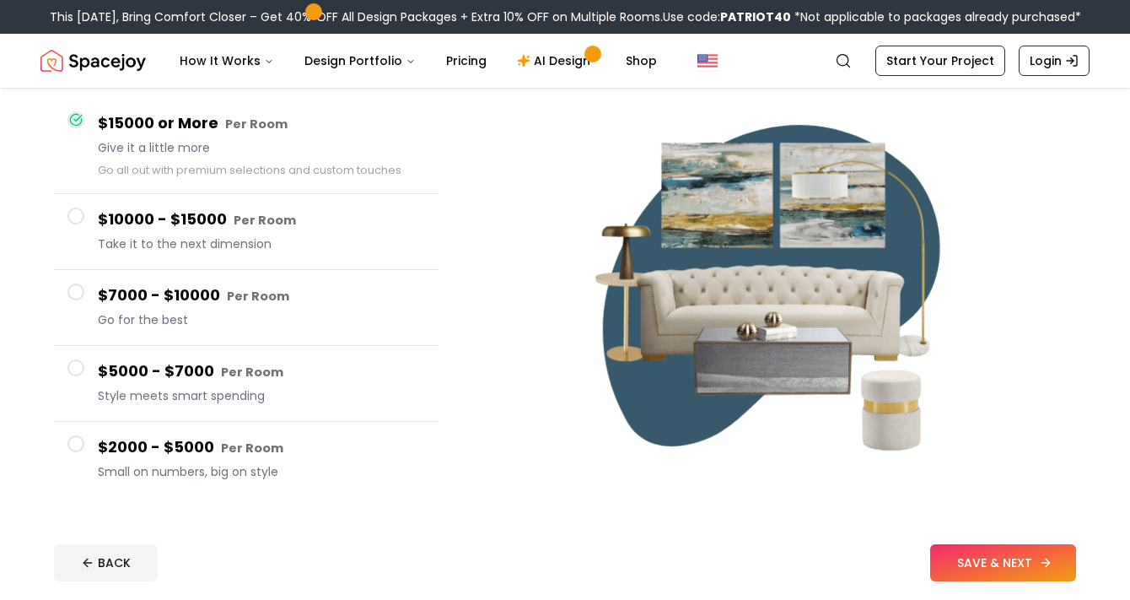
click at [962, 553] on button "SAVE & NEXT" at bounding box center [1003, 562] width 146 height 37
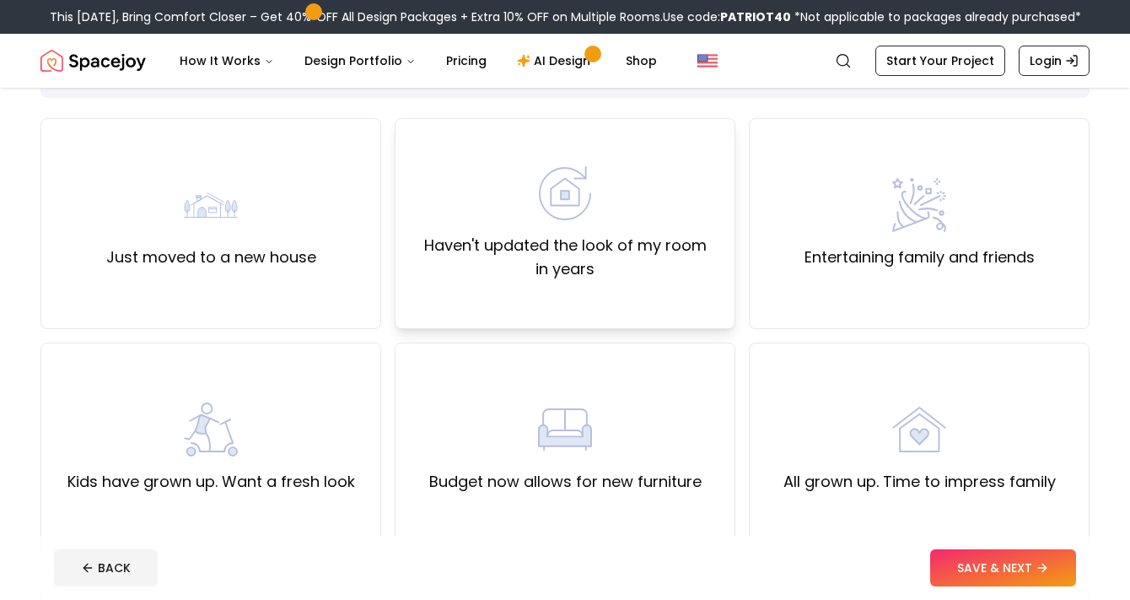
scroll to position [84, 0]
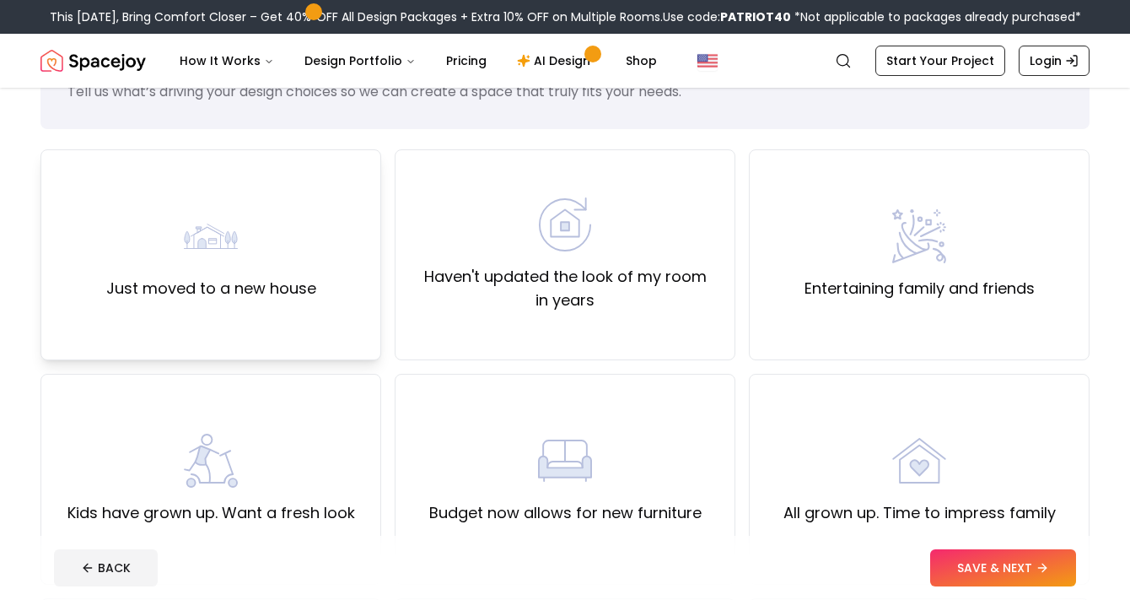
click at [284, 332] on div "Just moved to a new house" at bounding box center [210, 254] width 341 height 211
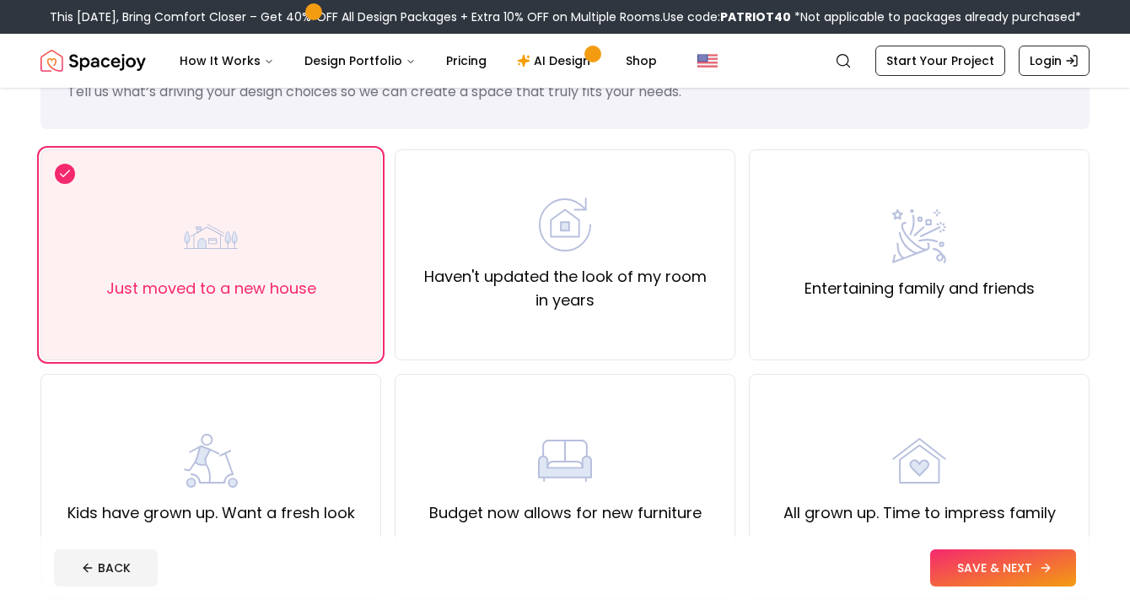
click at [964, 572] on button "SAVE & NEXT" at bounding box center [1003, 567] width 146 height 37
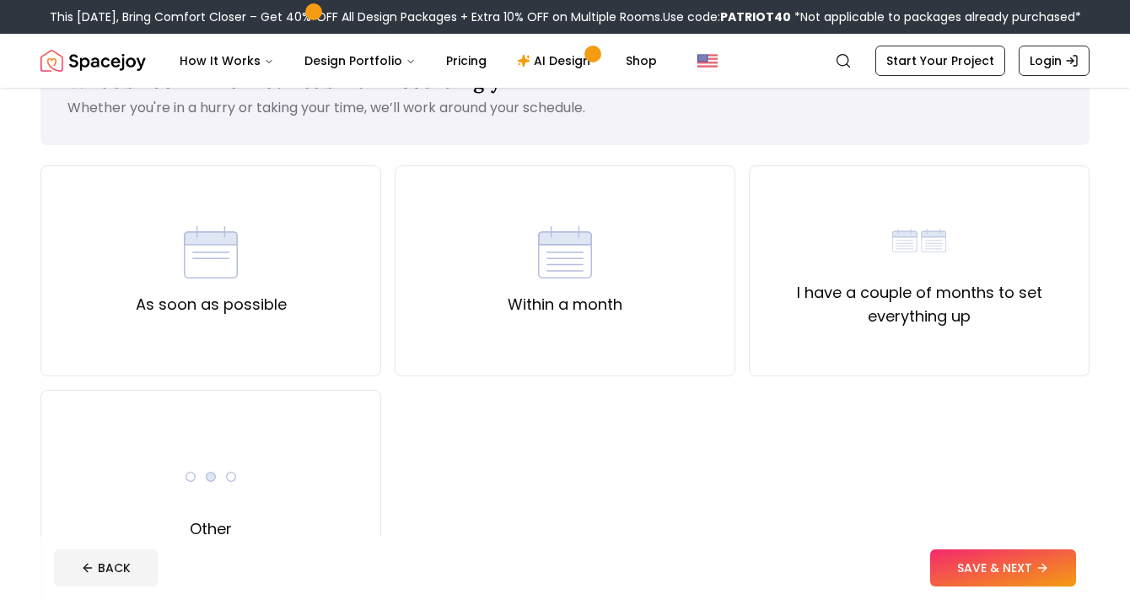
scroll to position [68, 0]
click at [280, 327] on div "As soon as possible" at bounding box center [210, 269] width 341 height 211
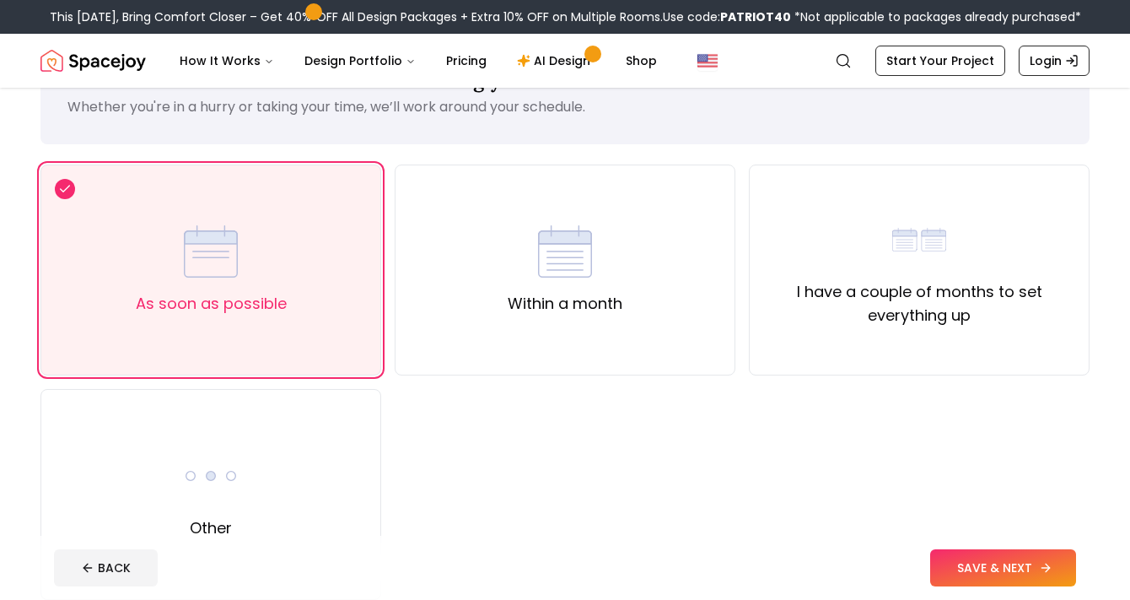
click at [999, 563] on button "SAVE & NEXT" at bounding box center [1003, 567] width 146 height 37
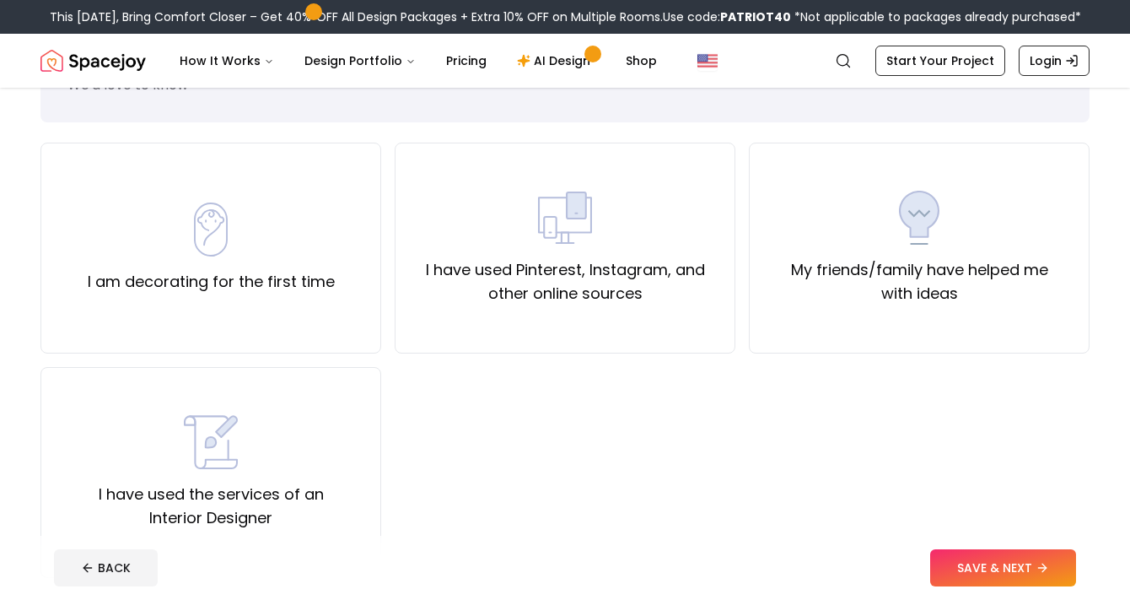
scroll to position [95, 0]
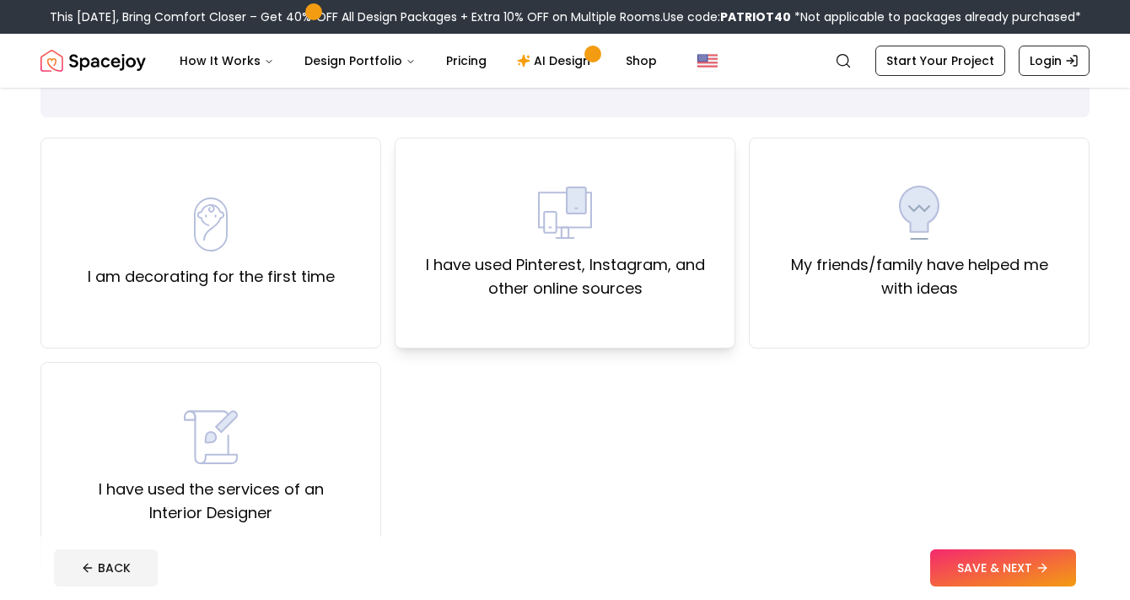
click at [590, 326] on div "I have used Pinterest, Instagram, and other online sources" at bounding box center [565, 243] width 341 height 211
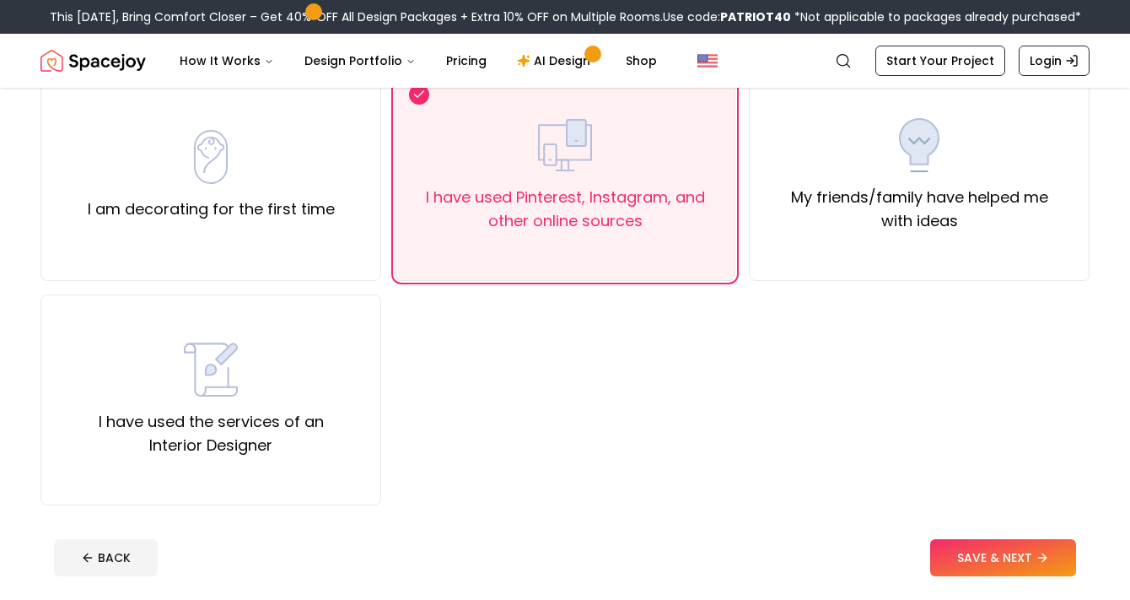
scroll to position [164, 0]
click at [971, 563] on button "SAVE & NEXT" at bounding box center [1003, 556] width 146 height 37
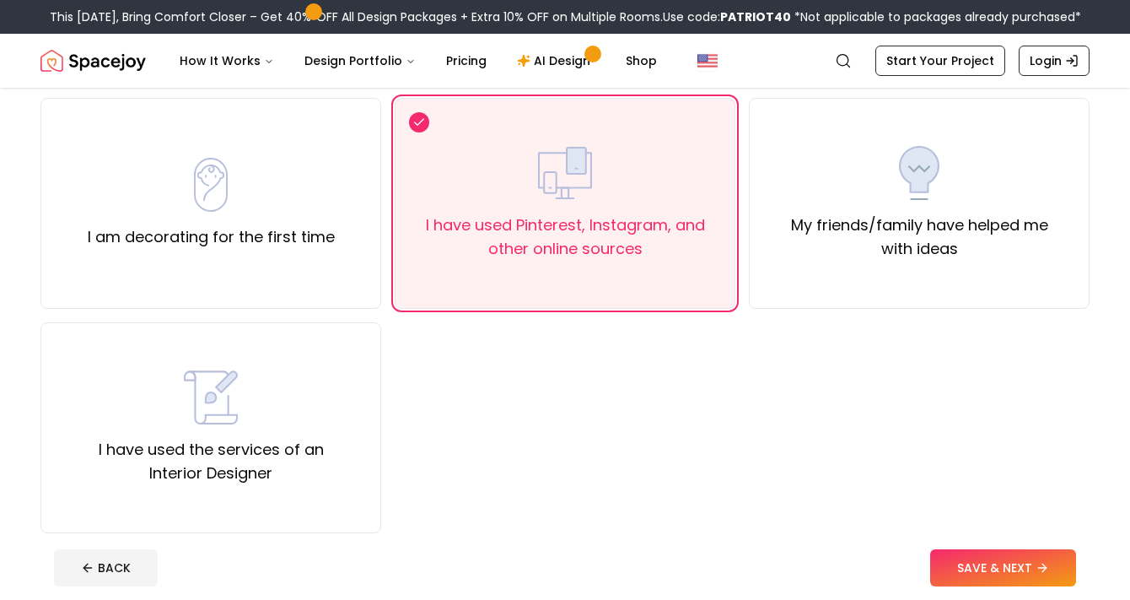
scroll to position [164, 0]
